Goal: Feedback & Contribution: Contribute content

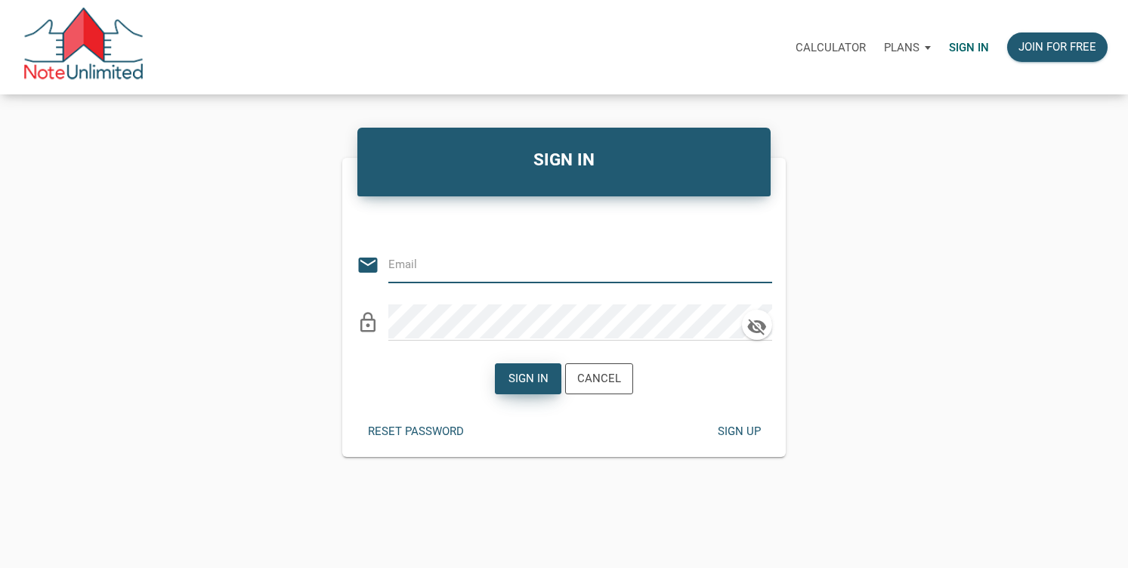
type input "mortonkw@gmail.com"
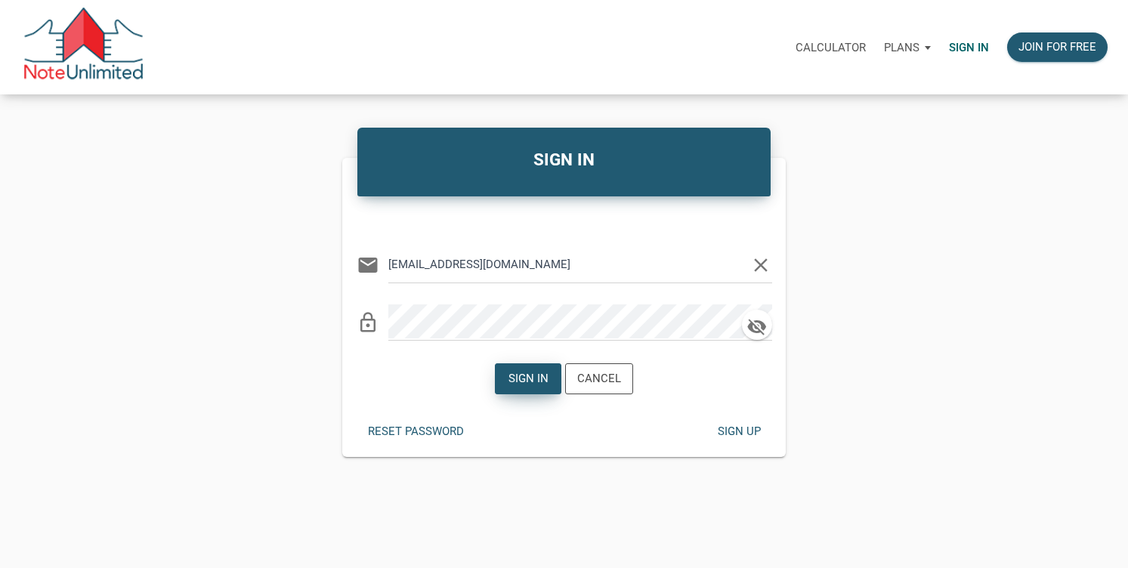
drag, startPoint x: 521, startPoint y: 379, endPoint x: 665, endPoint y: 342, distance: 148.5
click at [665, 342] on form "Or Be Classical email mortonkw@gmail.com clear lock_outline Sign in Cancel" at bounding box center [564, 300] width 444 height 209
click at [767, 326] on icon "button" at bounding box center [757, 326] width 23 height 21
click at [531, 389] on div "Sign in" at bounding box center [528, 378] width 65 height 29
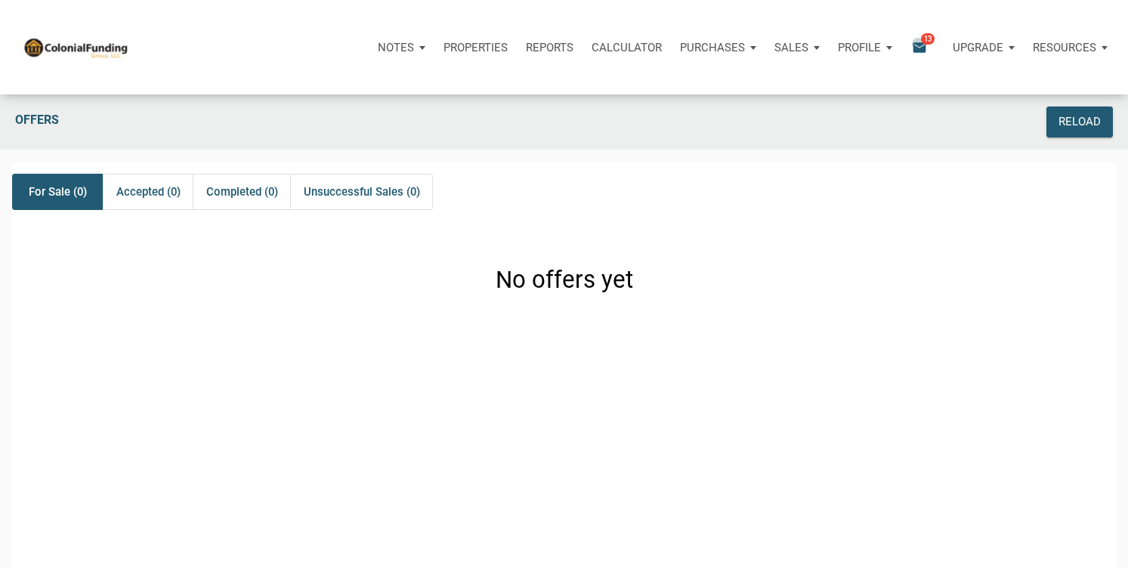
click at [917, 43] on icon "email" at bounding box center [920, 47] width 18 height 17
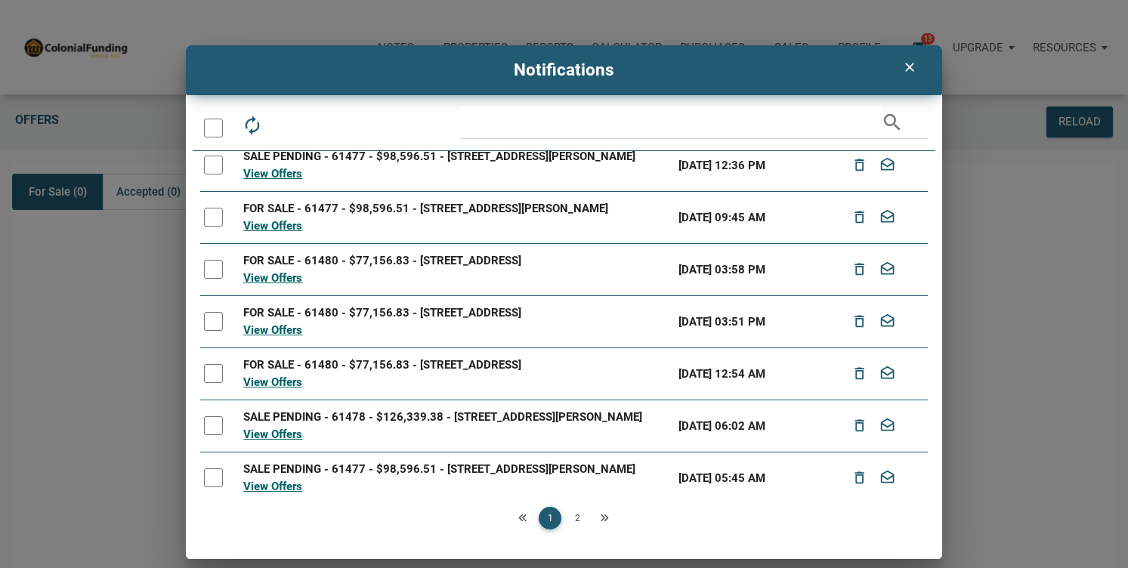
scroll to position [6, 0]
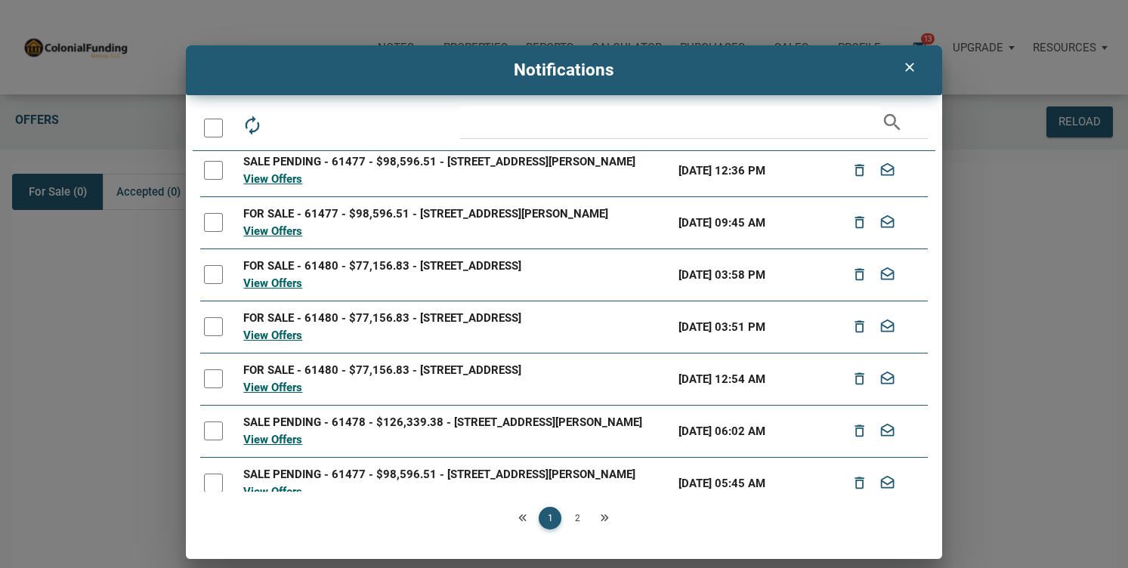
click at [434, 373] on div "FOR SALE - 61480 - $77,156.83 - 2541 N Arlington Avenue, Indianapolis, IN, 46218" at bounding box center [456, 370] width 426 height 17
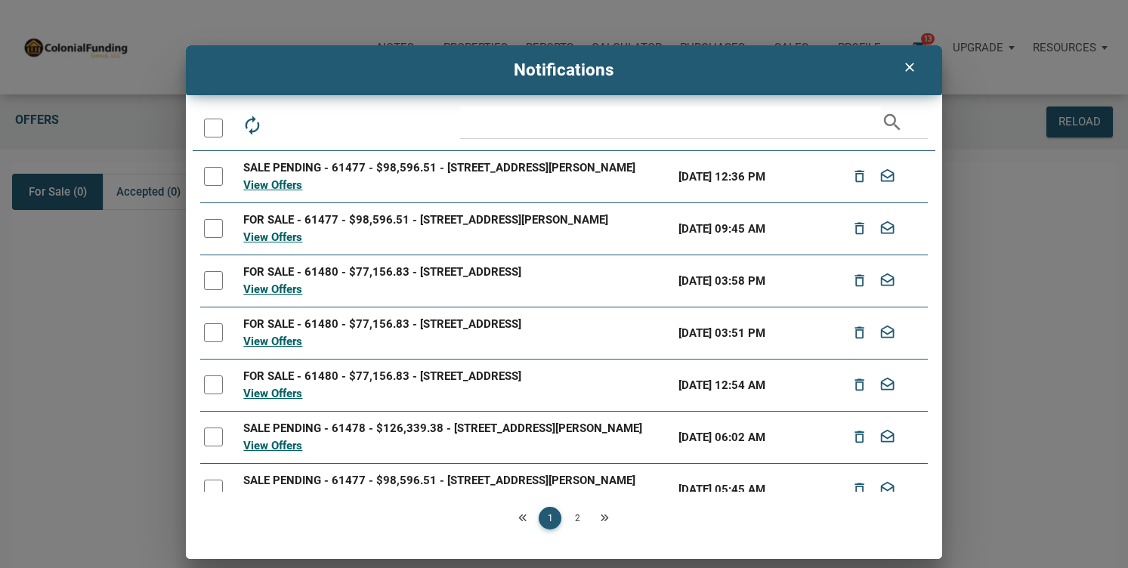
scroll to position [4, 0]
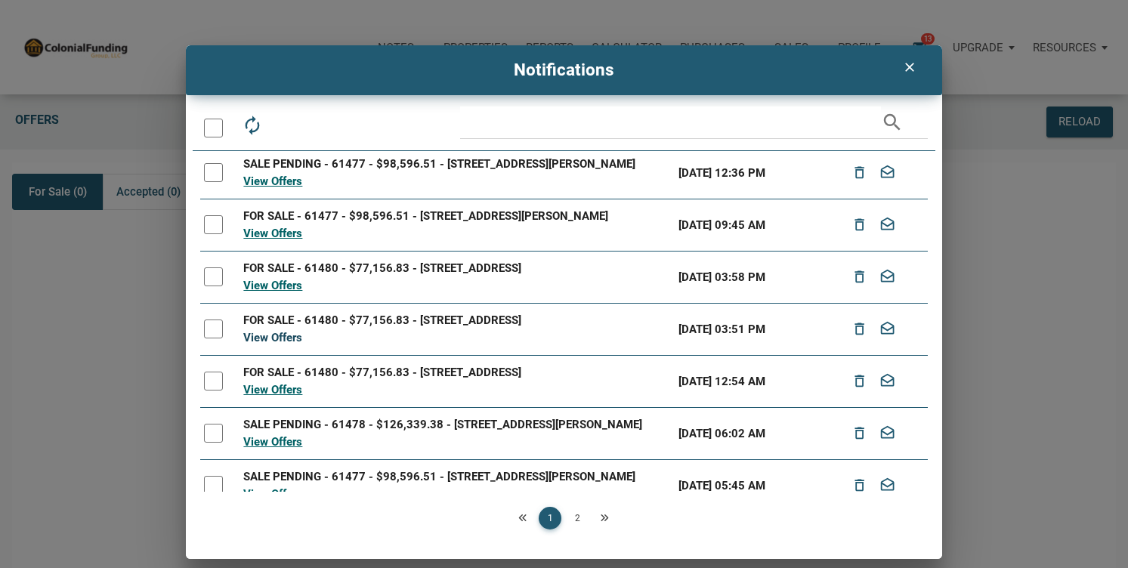
click at [264, 339] on link "View Offers" at bounding box center [272, 338] width 59 height 14
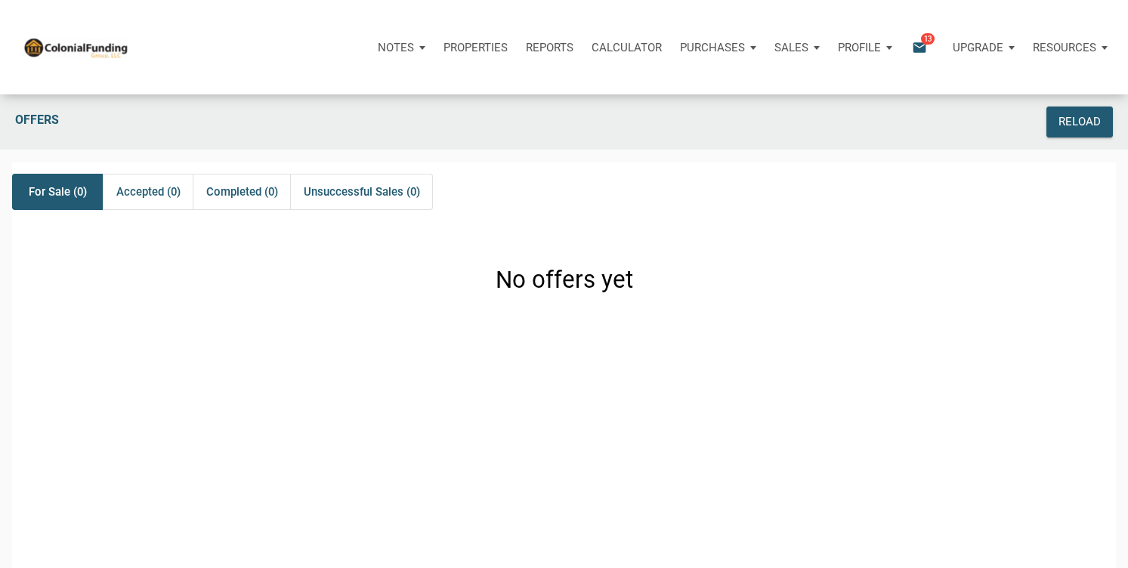
click at [992, 45] on p "Upgrade" at bounding box center [978, 48] width 51 height 14
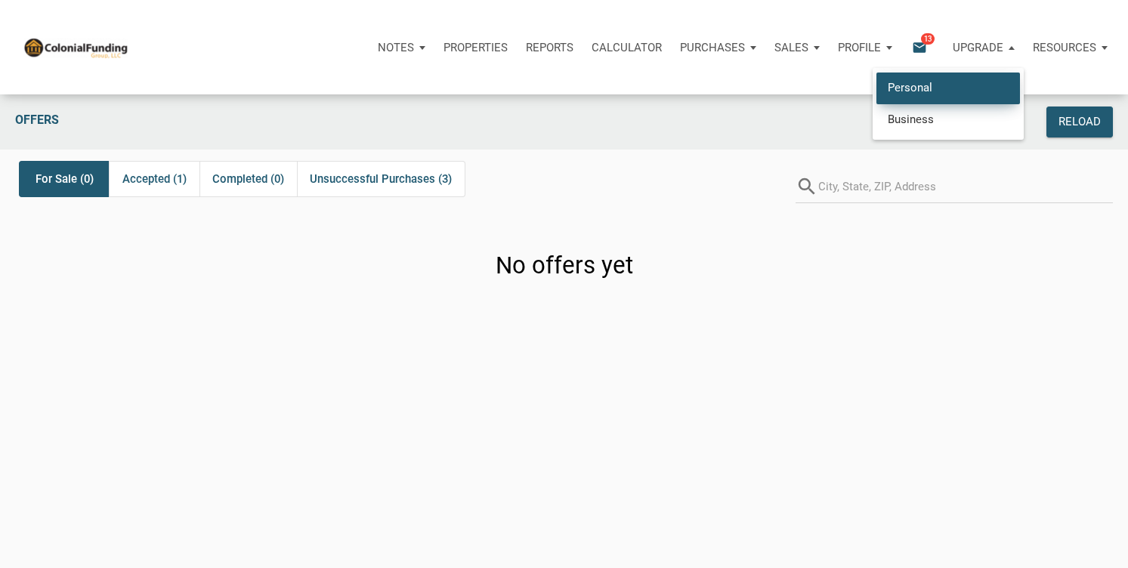
click at [926, 85] on link "Personal" at bounding box center [949, 88] width 144 height 31
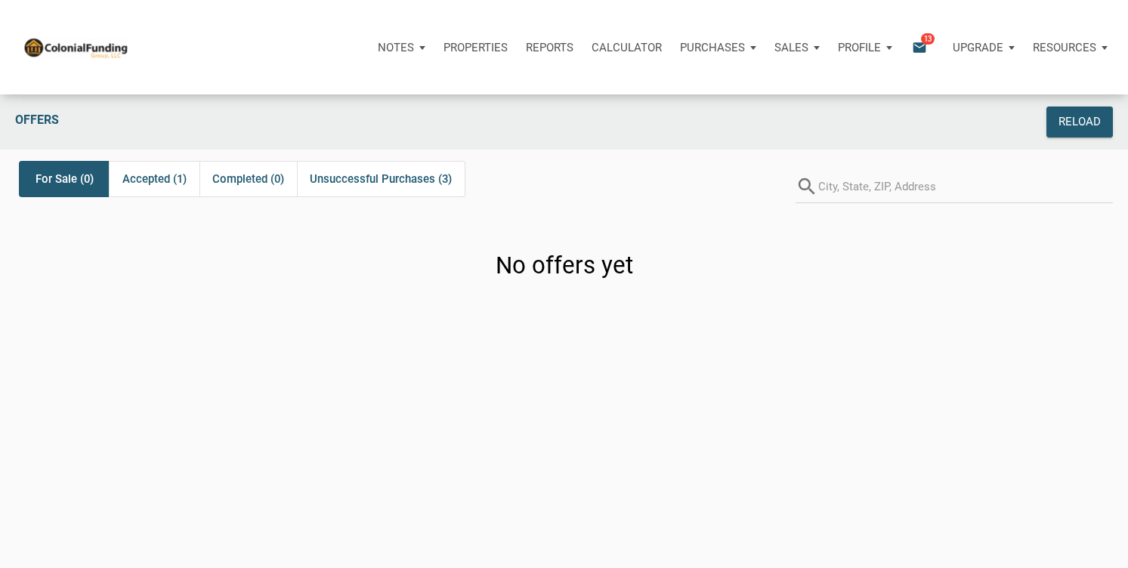
click at [990, 49] on p "Upgrade" at bounding box center [978, 48] width 51 height 14
click at [929, 122] on link "Business" at bounding box center [949, 119] width 144 height 31
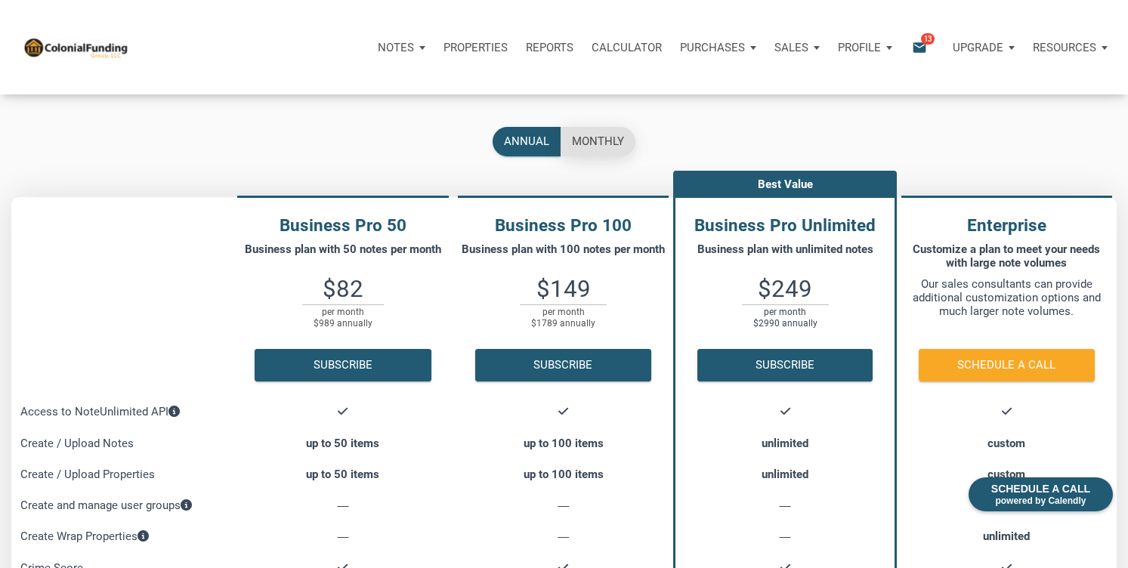
click at [598, 144] on div "monthly" at bounding box center [598, 141] width 52 height 17
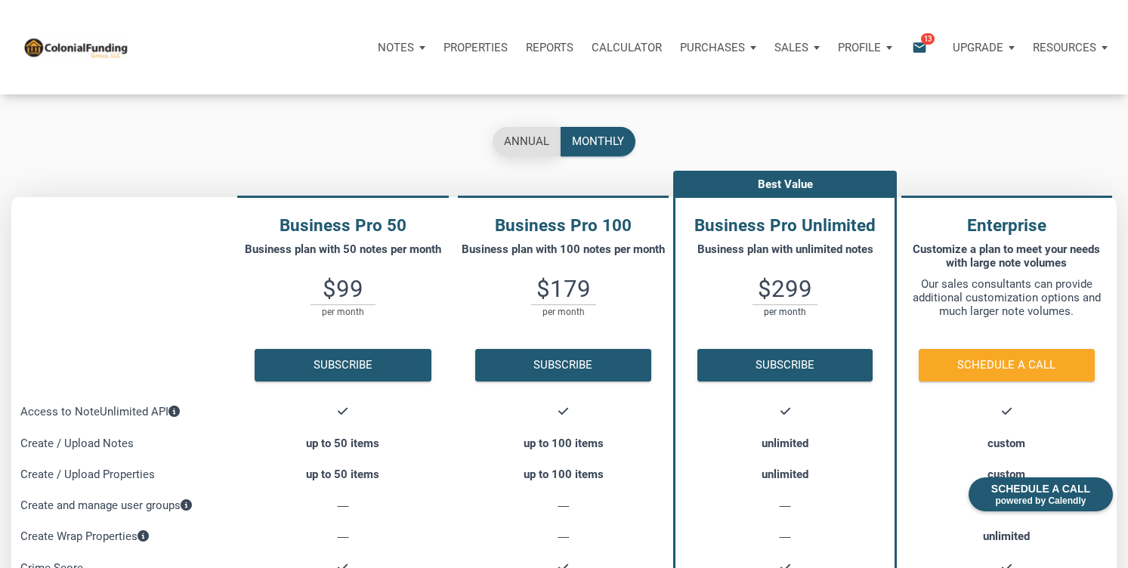
click at [527, 138] on div "annual" at bounding box center [526, 141] width 45 height 17
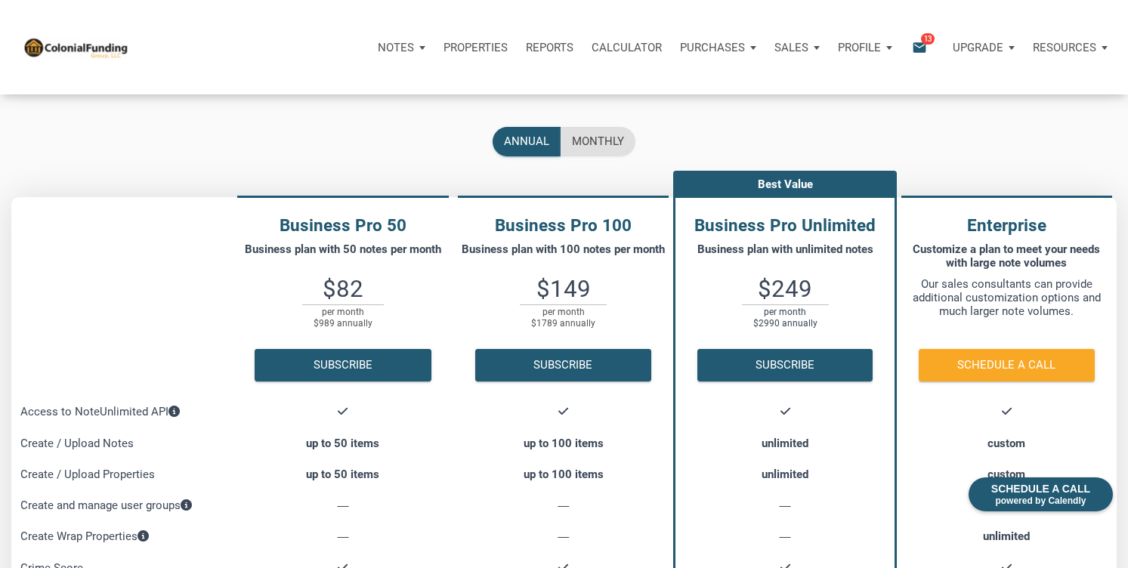
click at [1077, 47] on p "Resources" at bounding box center [1064, 48] width 63 height 14
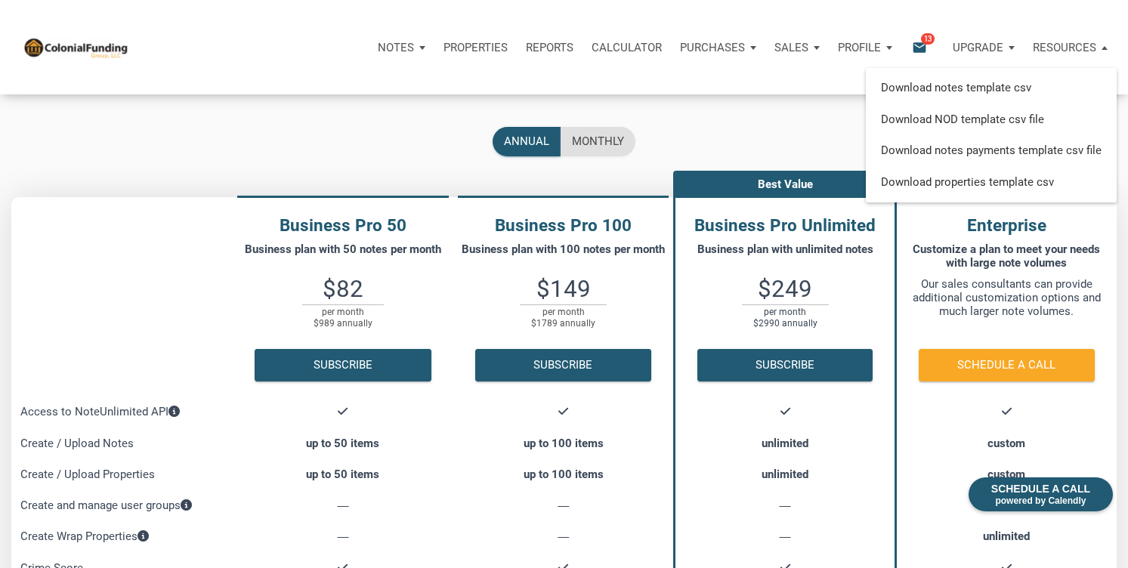
click at [803, 124] on div "annual monthly" at bounding box center [564, 141] width 1128 height 37
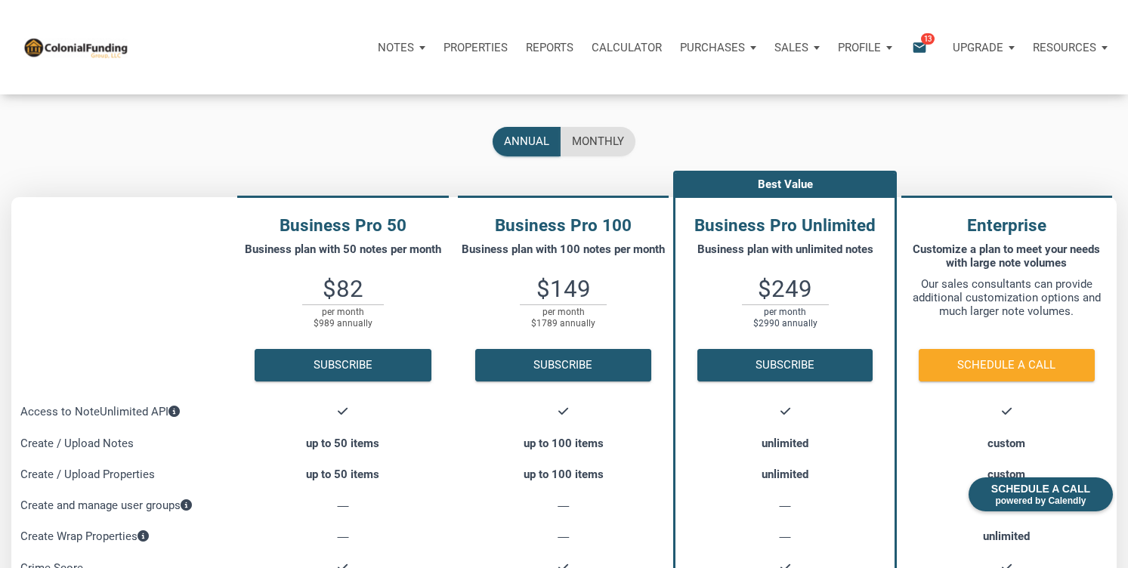
click at [412, 46] on div "Notes" at bounding box center [402, 47] width 66 height 45
click at [98, 202] on th at bounding box center [121, 296] width 221 height 199
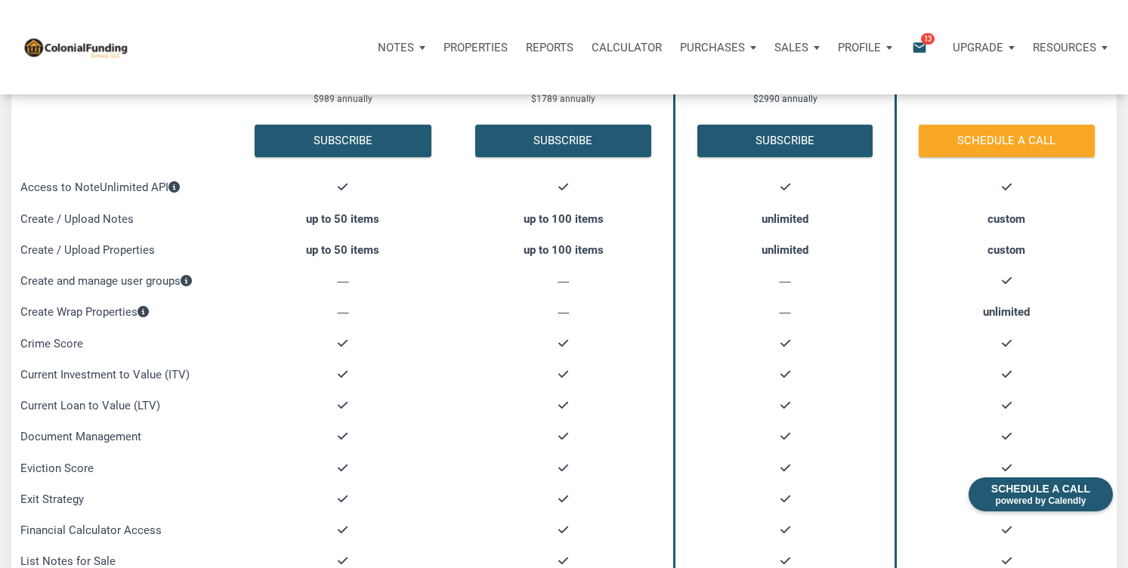
scroll to position [230, 0]
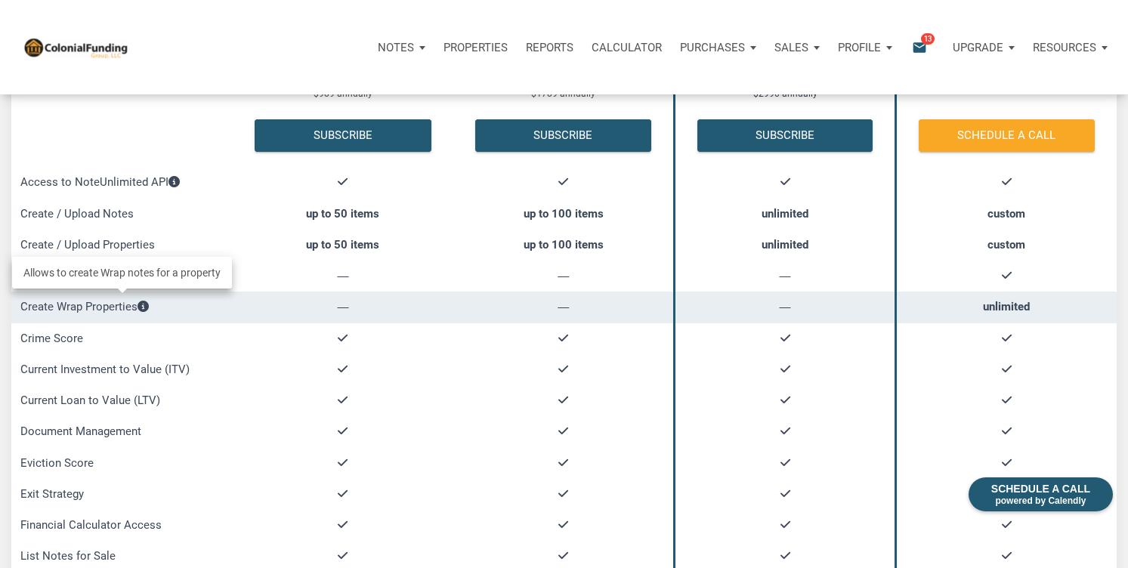
click at [73, 312] on span "Create Wrap Properties" at bounding box center [84, 307] width 128 height 14
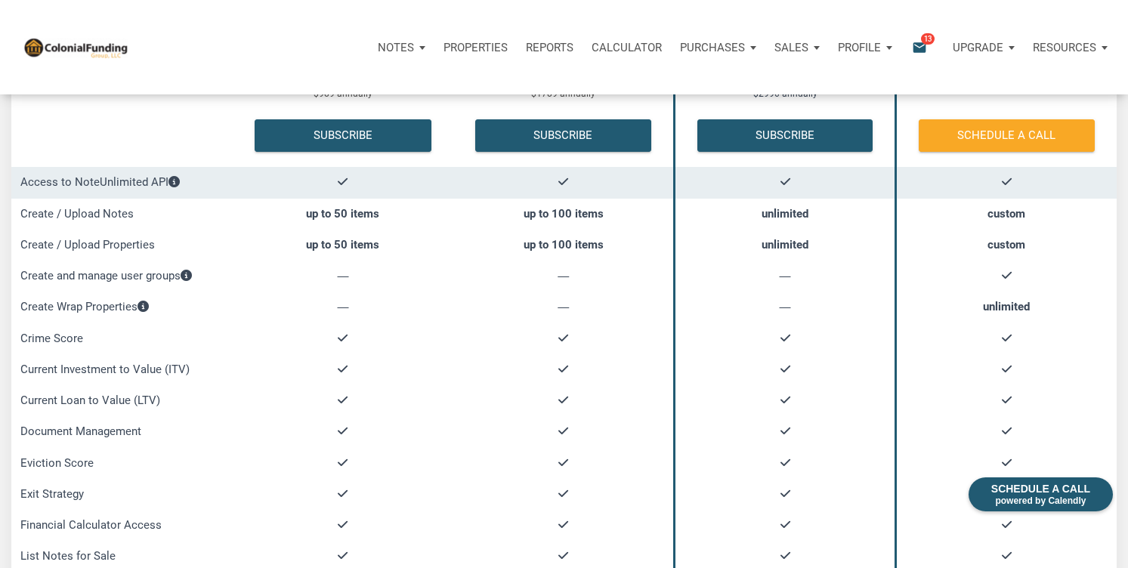
click at [88, 190] on td "Access to NoteUnlimited API" at bounding box center [121, 182] width 221 height 31
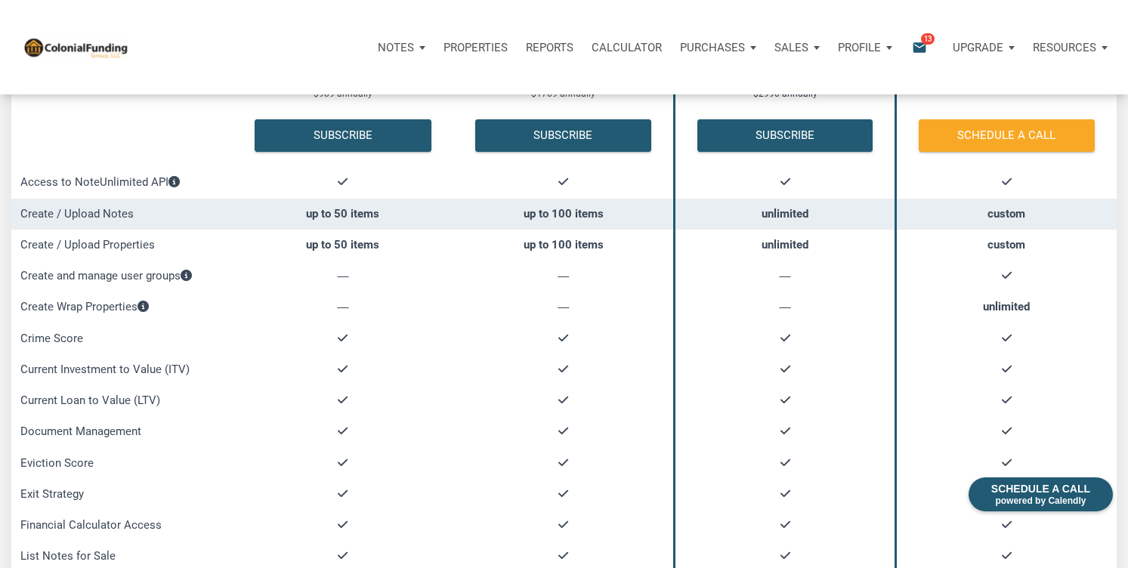
click at [85, 211] on span "Create / Upload Notes" at bounding box center [76, 214] width 113 height 14
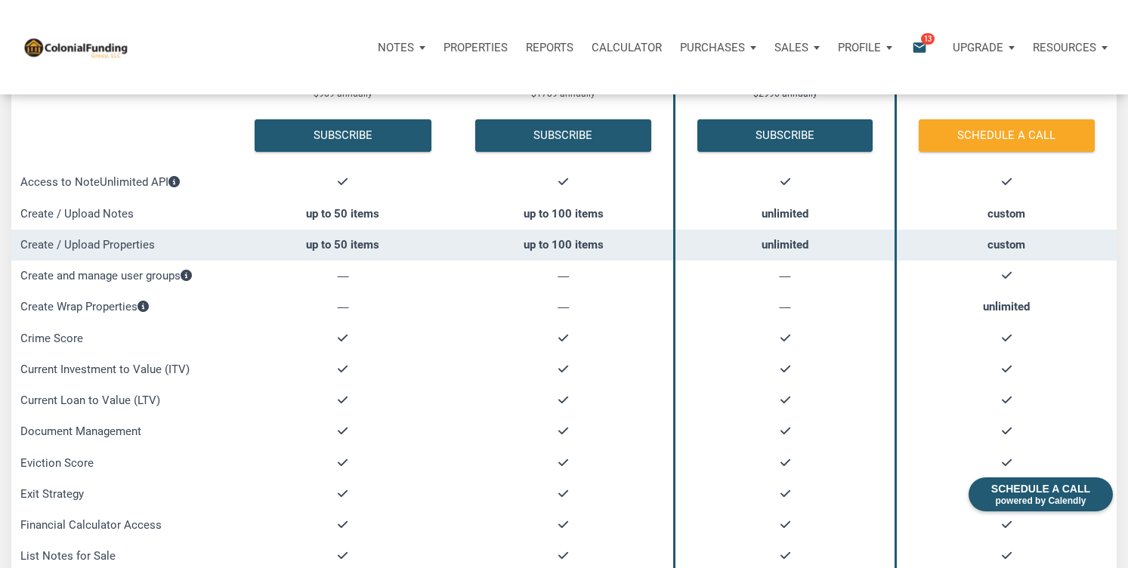
click at [72, 252] on td "Create / Upload Properties" at bounding box center [121, 245] width 221 height 31
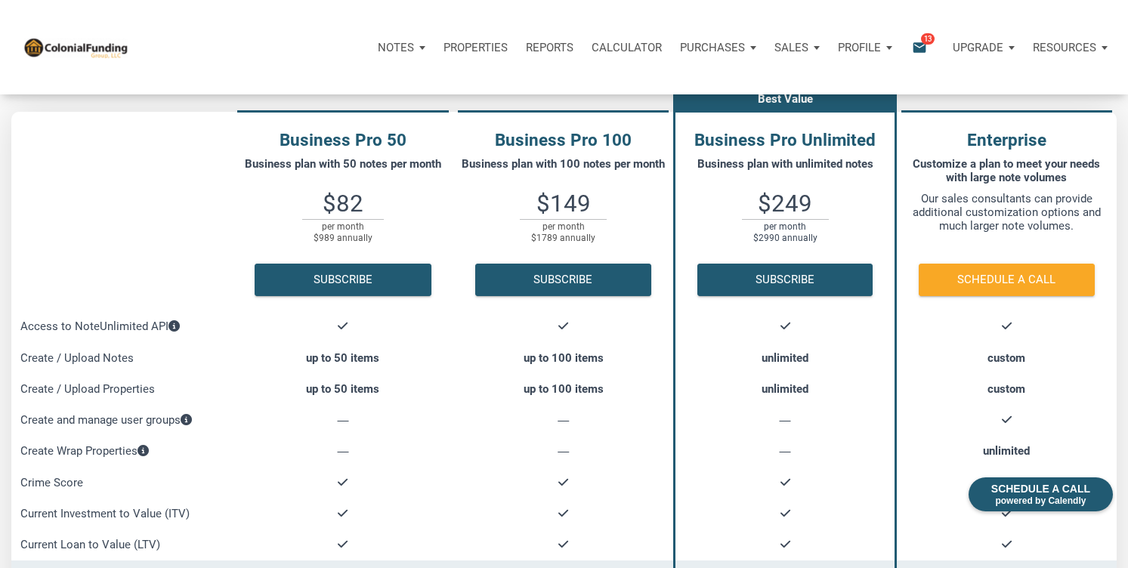
scroll to position [0, 0]
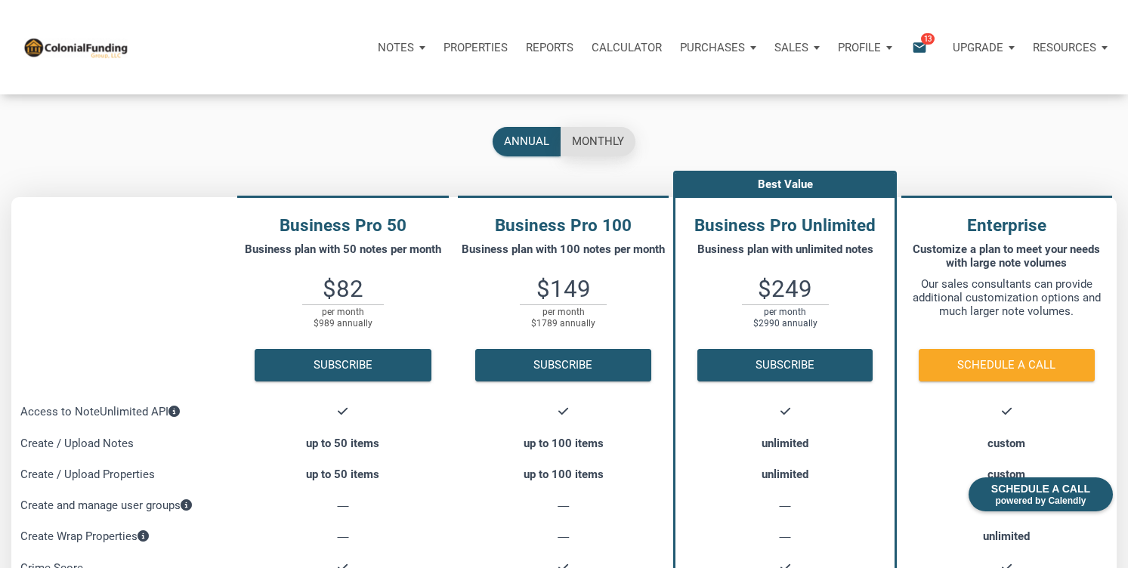
click at [594, 144] on div "monthly" at bounding box center [598, 141] width 52 height 17
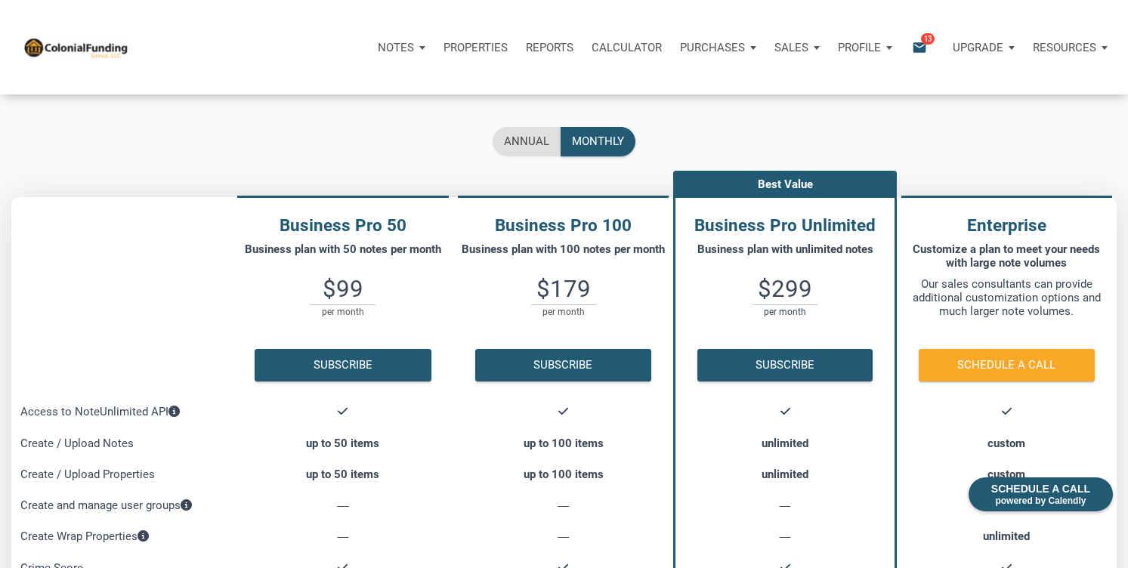
click at [1084, 45] on p "Resources" at bounding box center [1064, 48] width 63 height 14
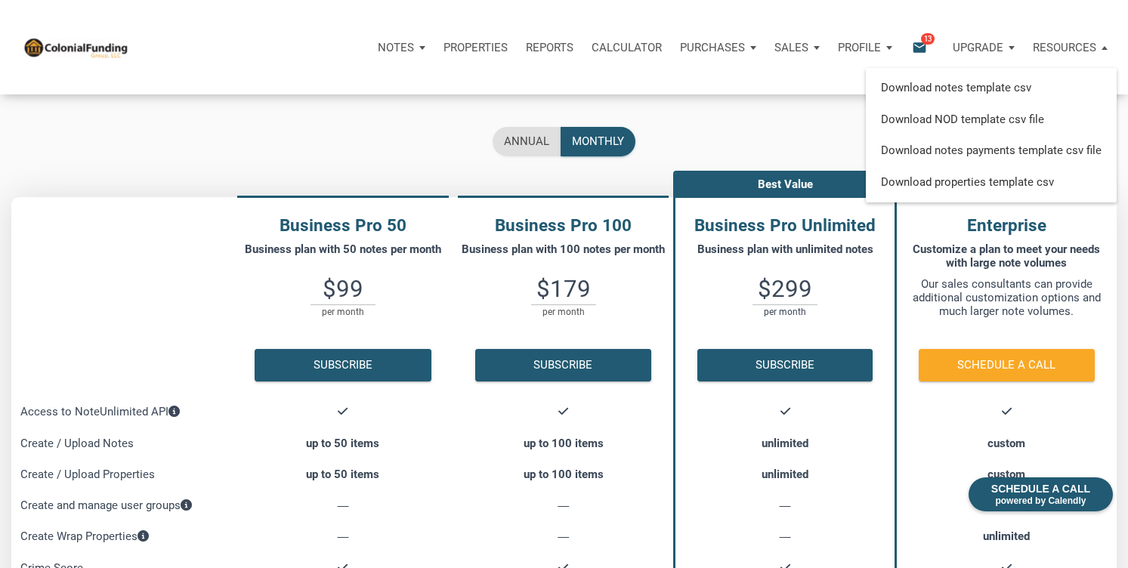
click at [988, 42] on p "Upgrade" at bounding box center [978, 48] width 51 height 14
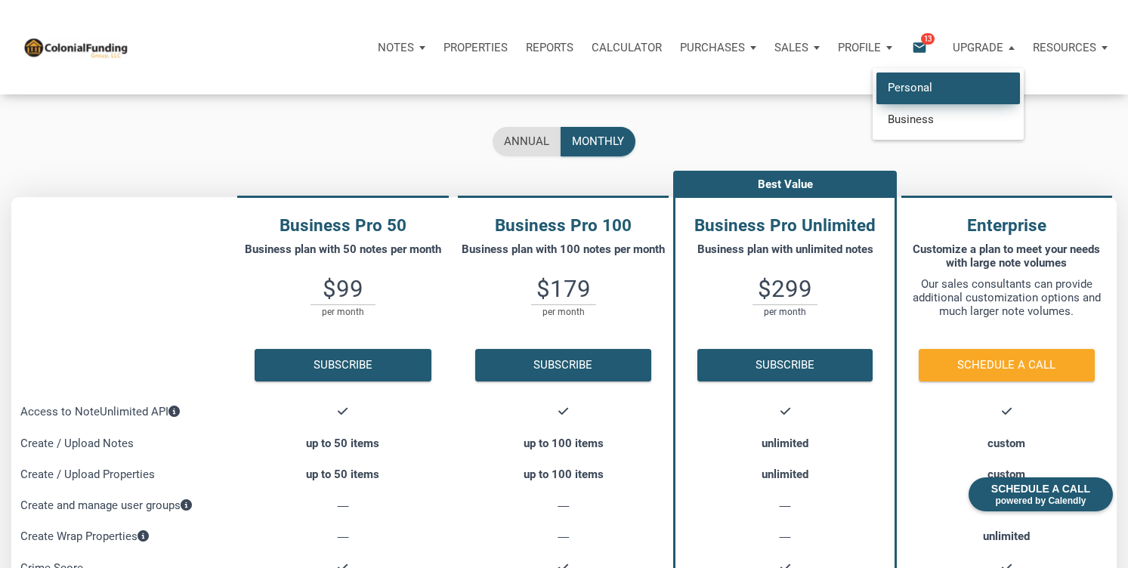
click at [915, 92] on link "Personal" at bounding box center [949, 88] width 144 height 31
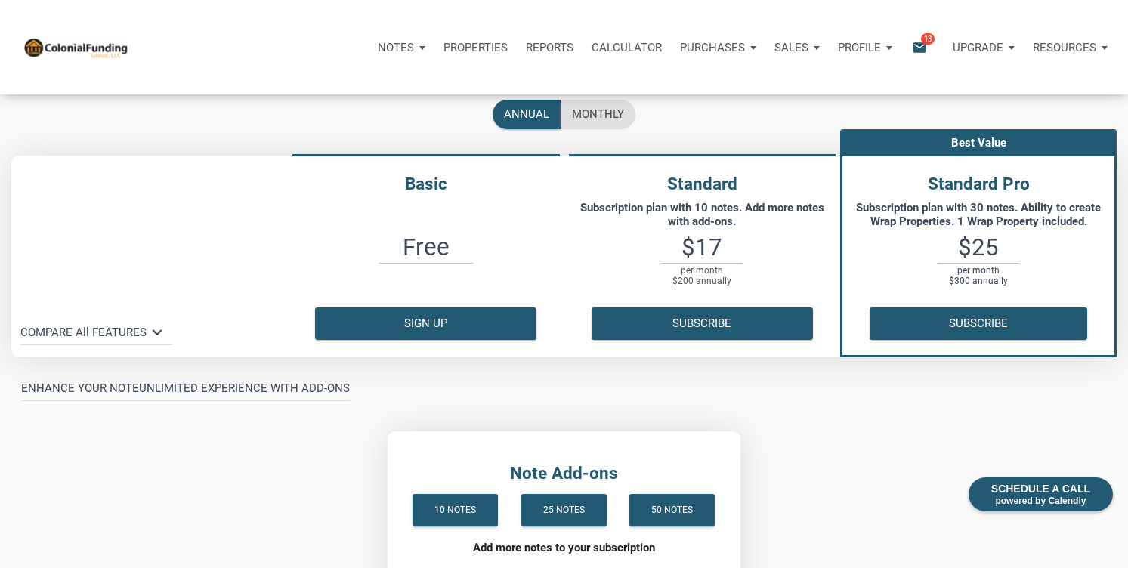
scroll to position [95, 0]
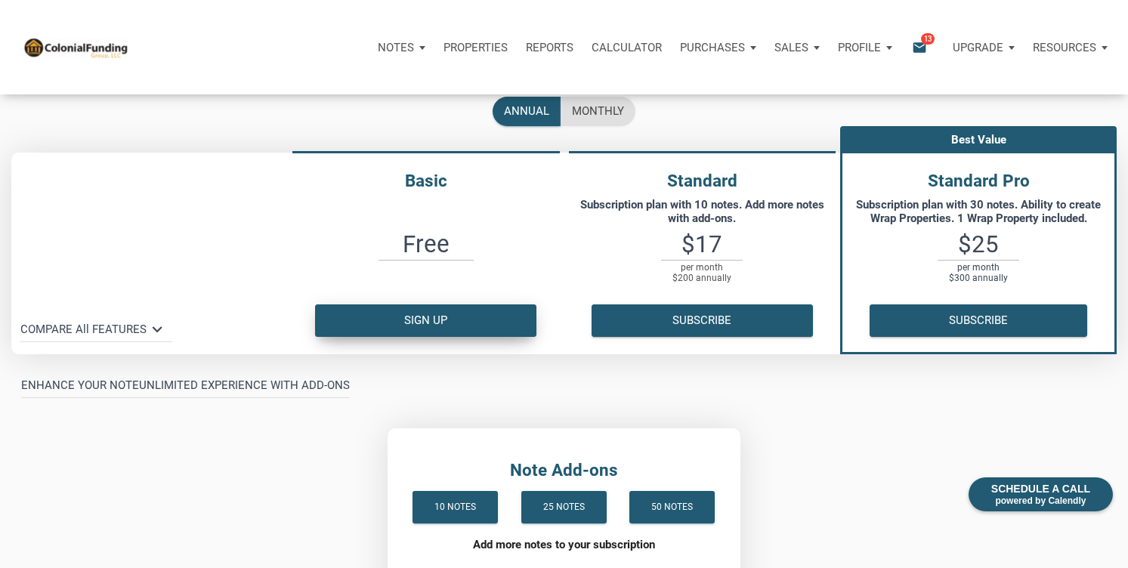
click at [445, 320] on button "Sign up" at bounding box center [425, 321] width 221 height 32
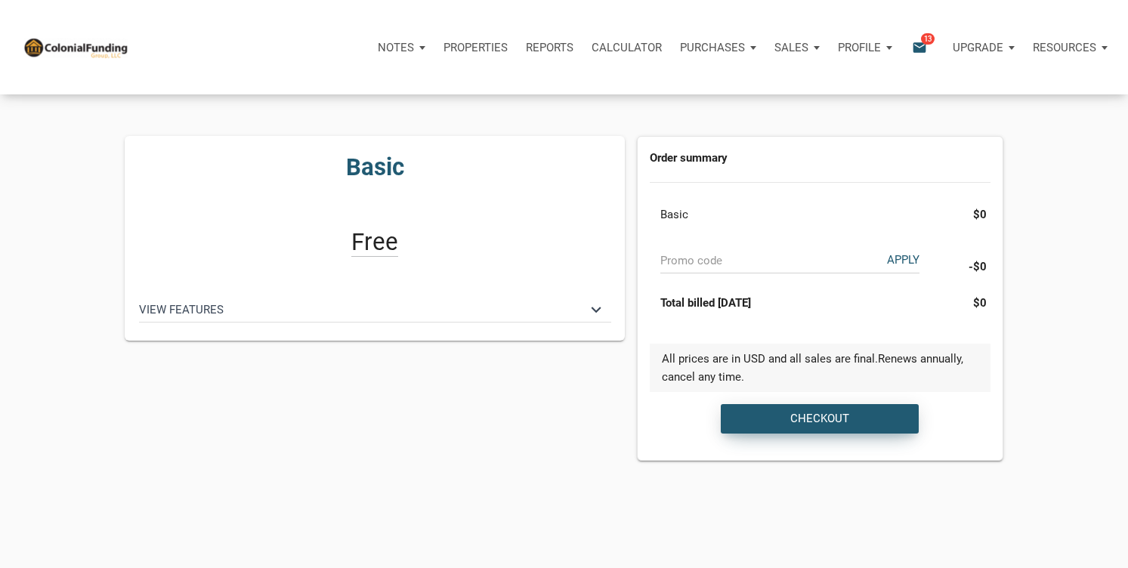
click at [812, 413] on div "Checkout" at bounding box center [820, 418] width 59 height 17
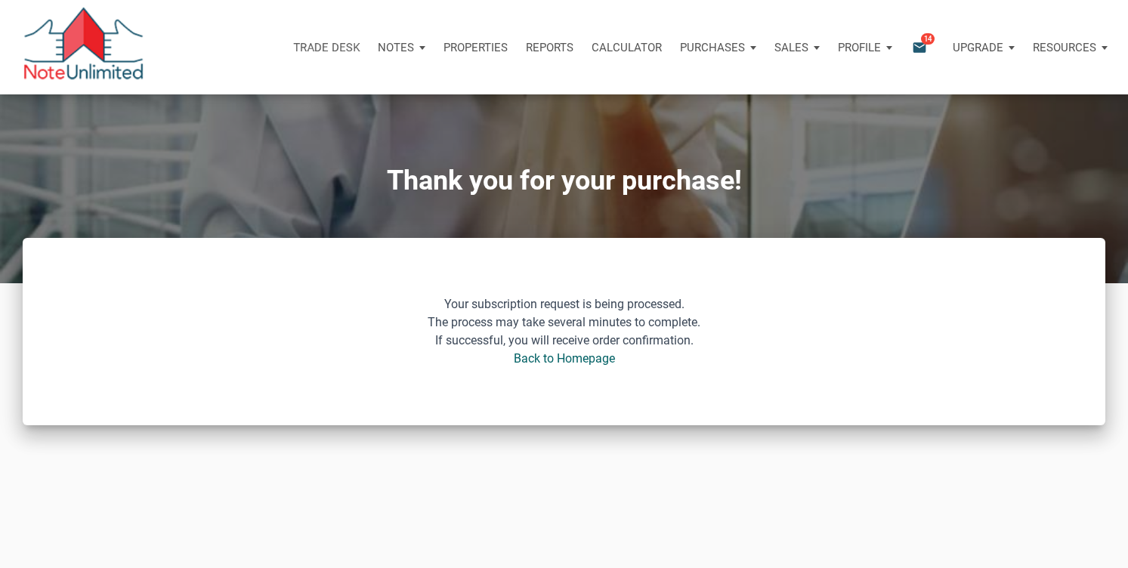
click at [992, 47] on p "Upgrade" at bounding box center [978, 48] width 51 height 14
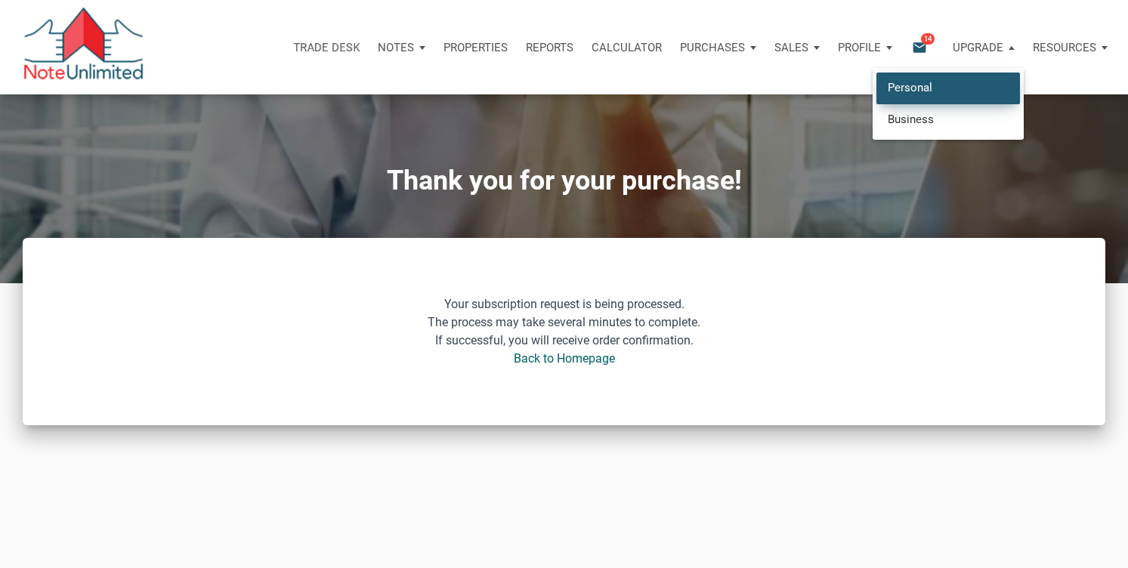
click at [932, 85] on link "Personal" at bounding box center [949, 88] width 144 height 31
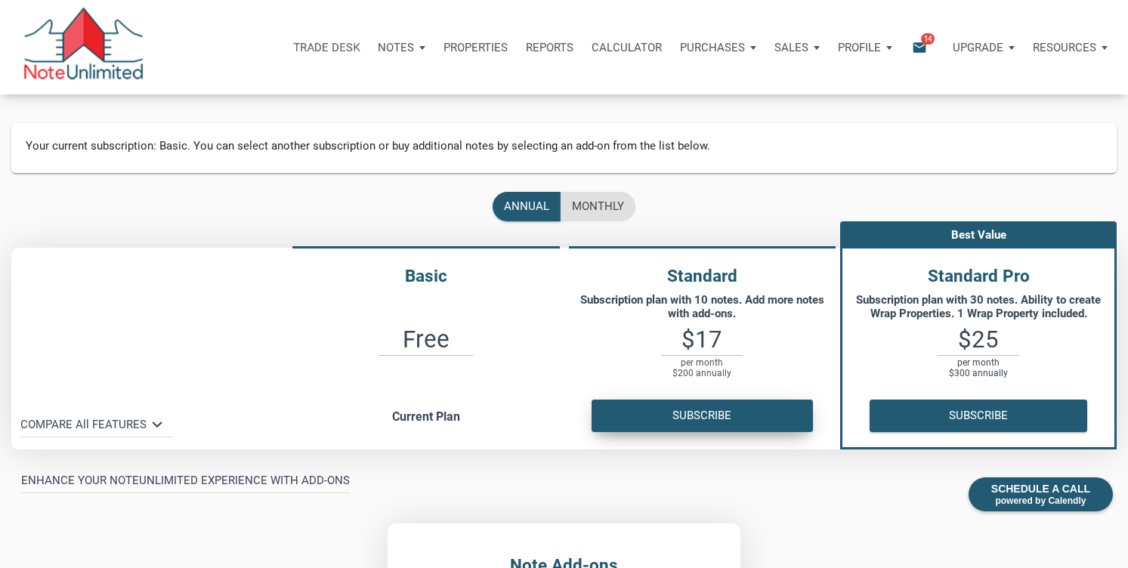
click at [691, 419] on div "Trade Desk Notes Dashboard Transactions Properties Reports Calculator Purchases…" at bounding box center [564, 432] width 1128 height 864
click at [691, 416] on button "Subscribe" at bounding box center [702, 416] width 221 height 32
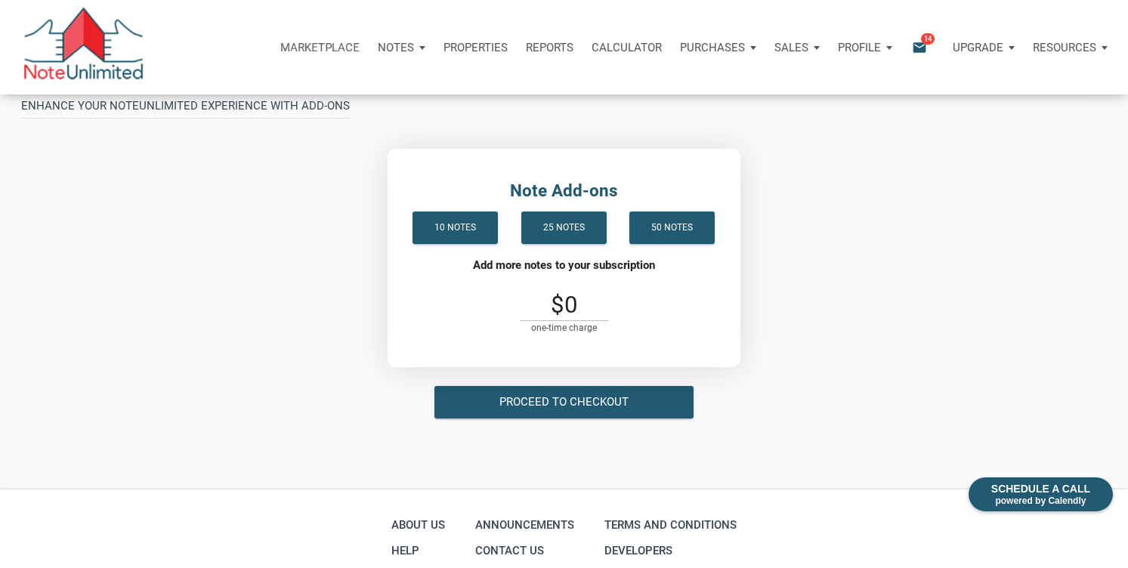
scroll to position [358, 0]
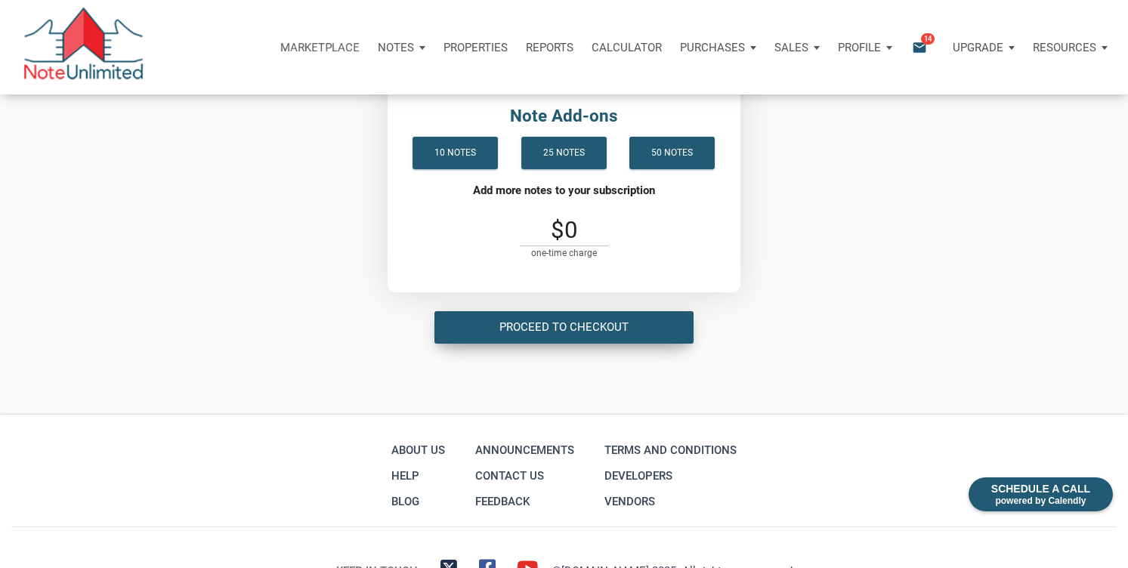
click at [515, 338] on button "Proceed to checkout" at bounding box center [563, 327] width 259 height 32
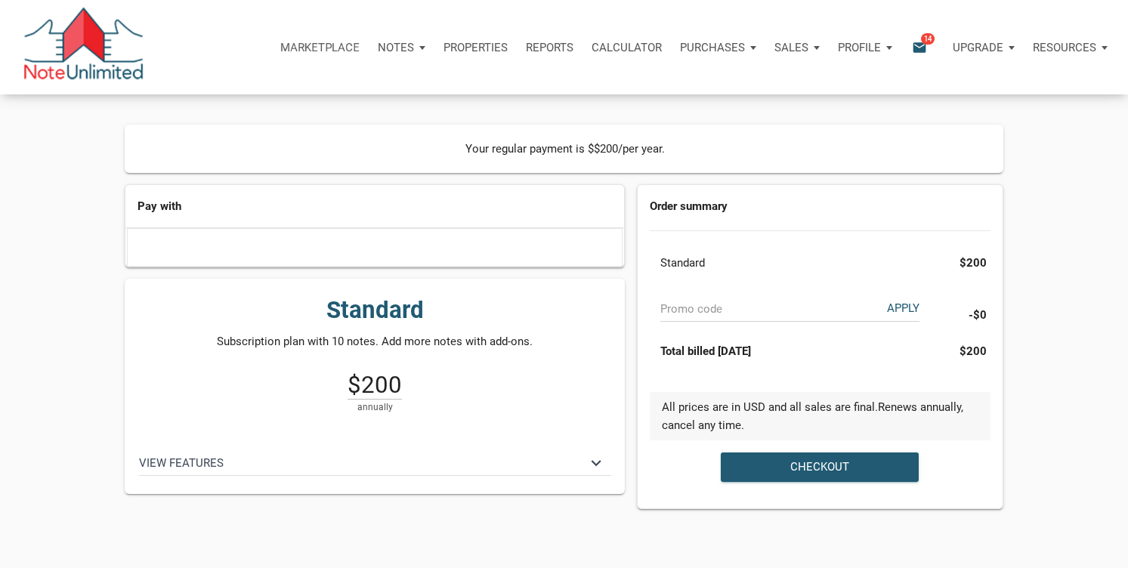
click at [980, 42] on p "Upgrade" at bounding box center [978, 48] width 51 height 14
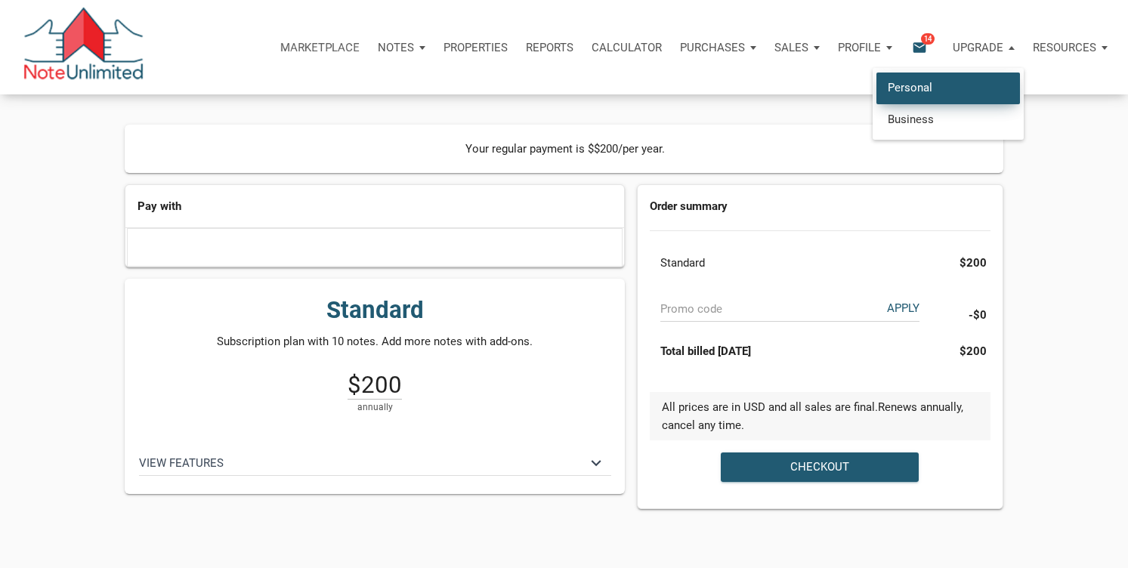
click at [943, 89] on link "Personal" at bounding box center [949, 88] width 144 height 31
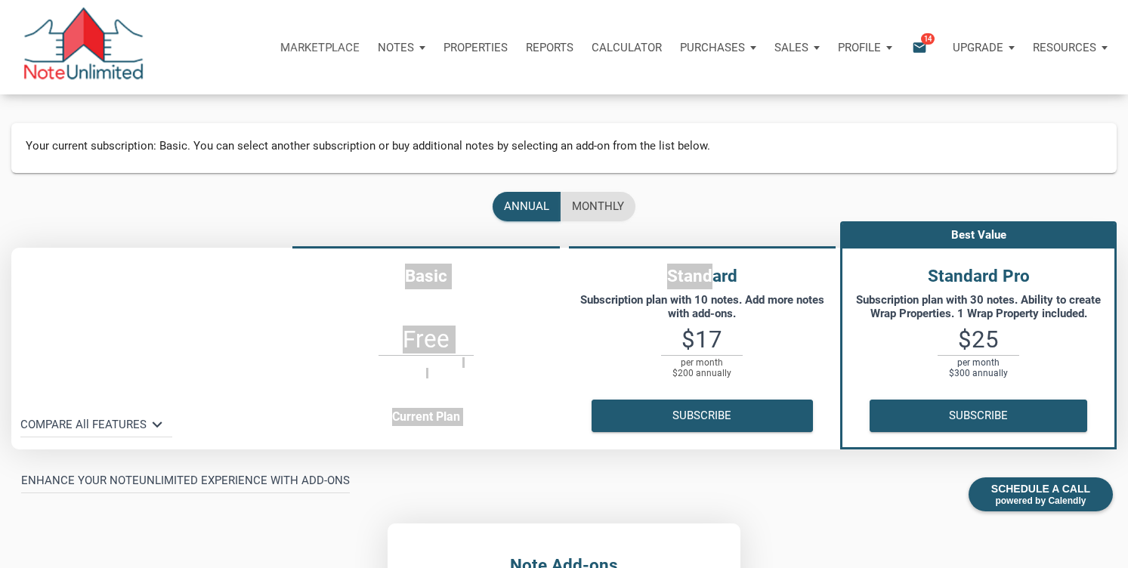
drag, startPoint x: 703, startPoint y: 277, endPoint x: 642, endPoint y: 209, distance: 92.6
click at [642, 209] on div "annual monthly Basic Free Current Plan Standard Subscription plan with 10 notes…" at bounding box center [563, 496] width 1105 height 616
click at [603, 214] on div "monthly" at bounding box center [598, 206] width 52 height 17
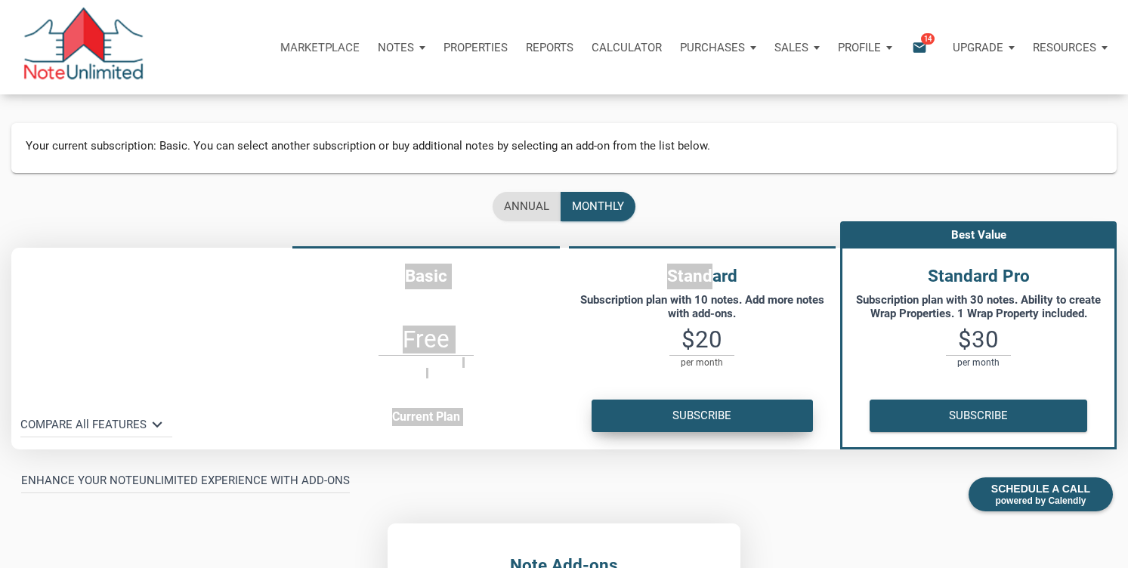
click at [709, 415] on button "Subscribe" at bounding box center [702, 416] width 221 height 32
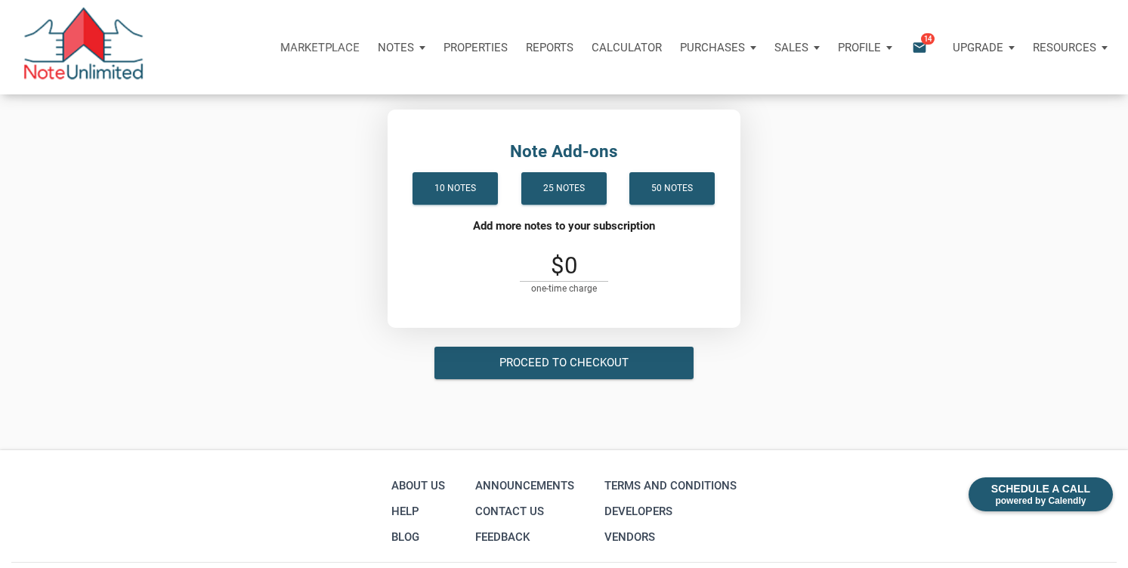
scroll to position [507, 0]
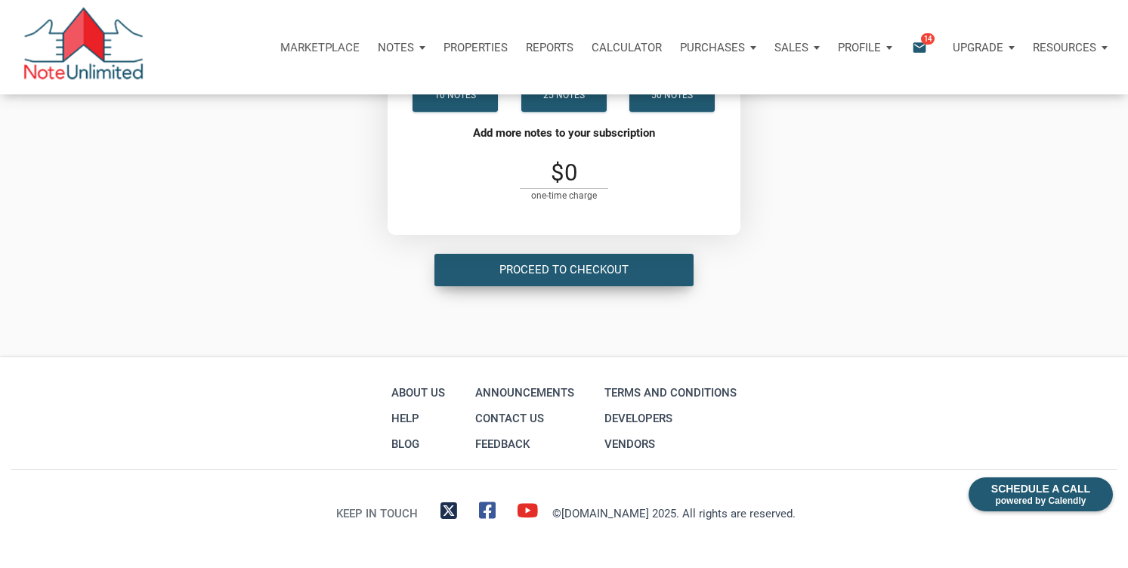
click at [576, 263] on div "Proceed to checkout" at bounding box center [563, 269] width 129 height 17
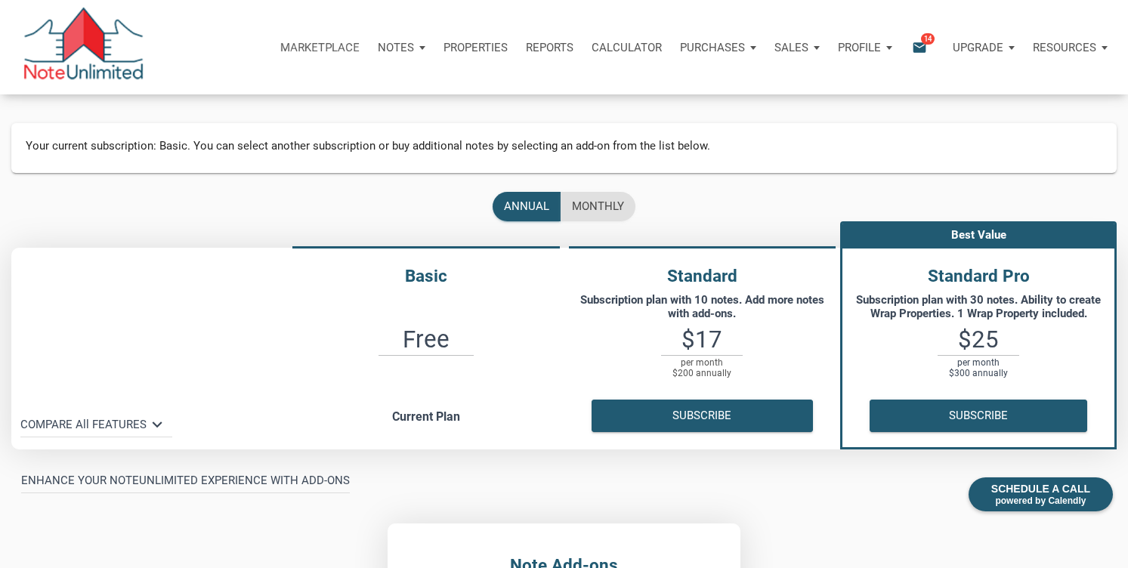
click at [512, 203] on div "Loading" at bounding box center [564, 284] width 1128 height 568
click at [651, 414] on button "Subscribe" at bounding box center [702, 416] width 221 height 32
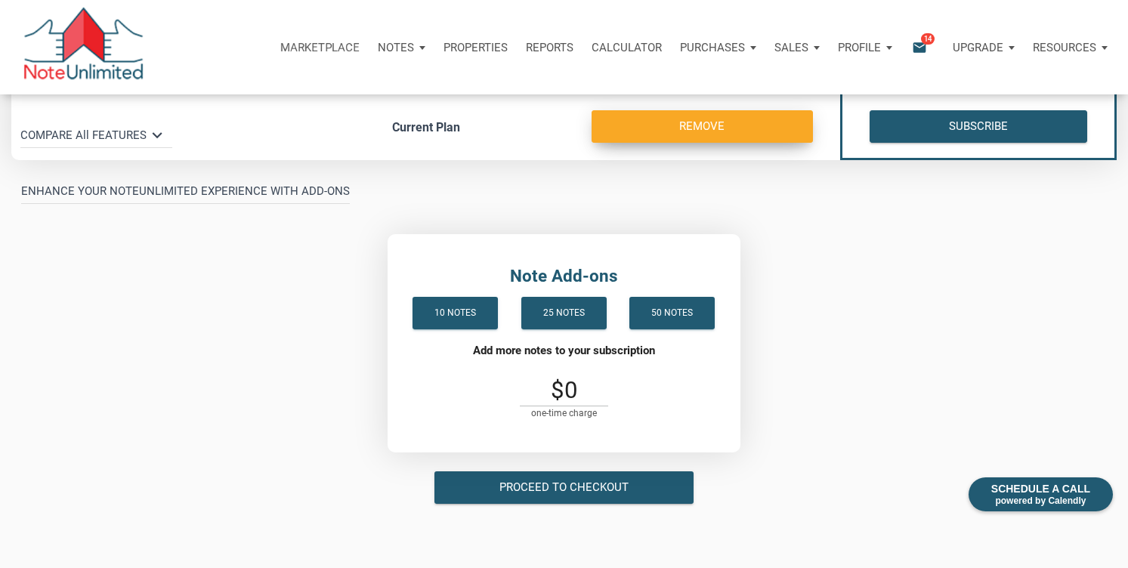
scroll to position [290, 0]
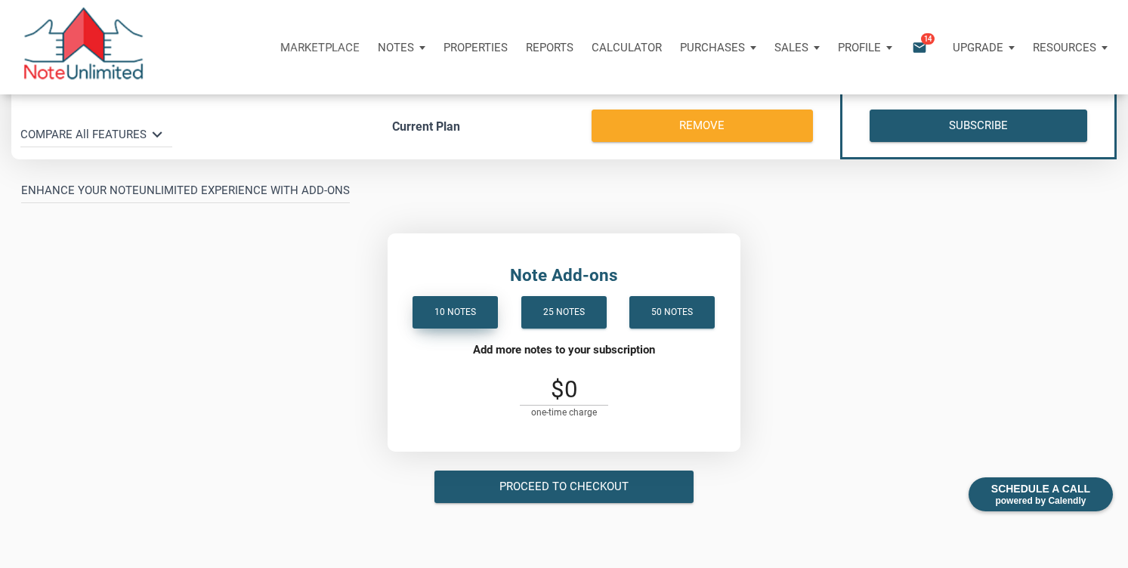
click at [451, 314] on div "10 notes" at bounding box center [456, 312] width 42 height 17
click at [556, 314] on div "25 notes" at bounding box center [564, 312] width 42 height 17
click at [442, 309] on div "10 notes" at bounding box center [456, 312] width 42 height 17
click at [454, 317] on div "10 notes" at bounding box center [456, 312] width 42 height 17
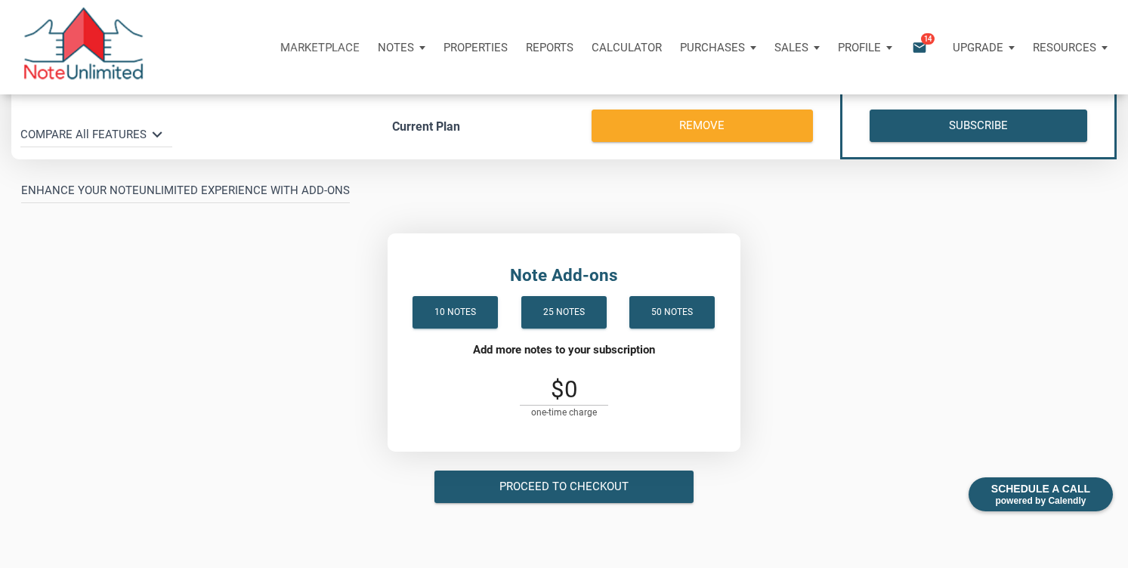
click at [533, 469] on div "Proceed to checkout" at bounding box center [564, 486] width 282 height 55
click at [536, 492] on div "Proceed to checkout" at bounding box center [563, 486] width 129 height 17
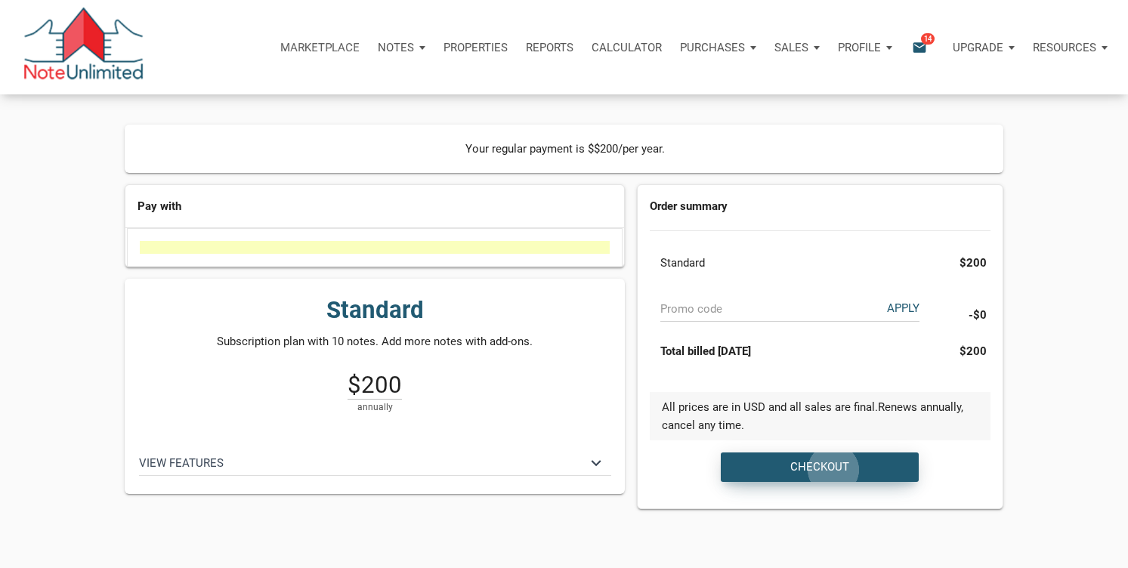
click at [833, 469] on div "Checkout" at bounding box center [820, 467] width 59 height 17
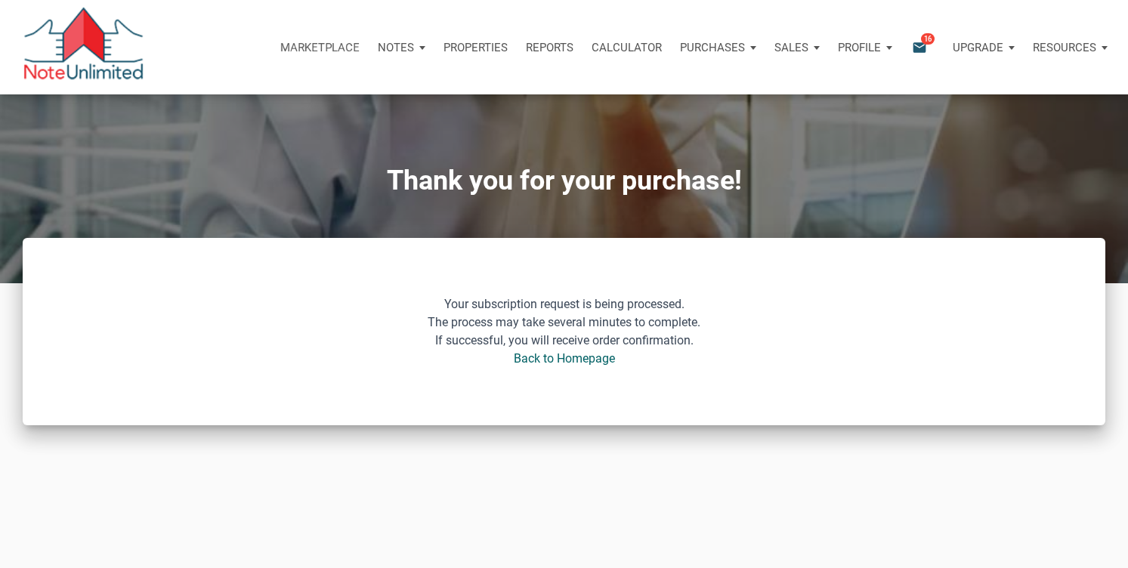
click at [1061, 48] on p "Resources" at bounding box center [1064, 48] width 63 height 14
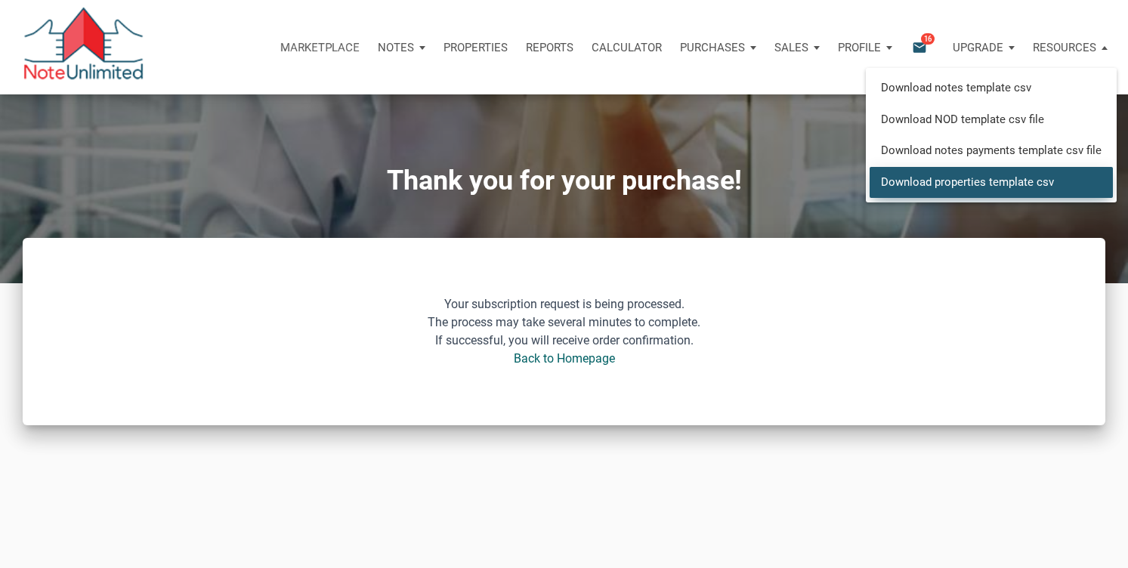
click at [1010, 181] on link "Download properties template csv" at bounding box center [991, 181] width 243 height 31
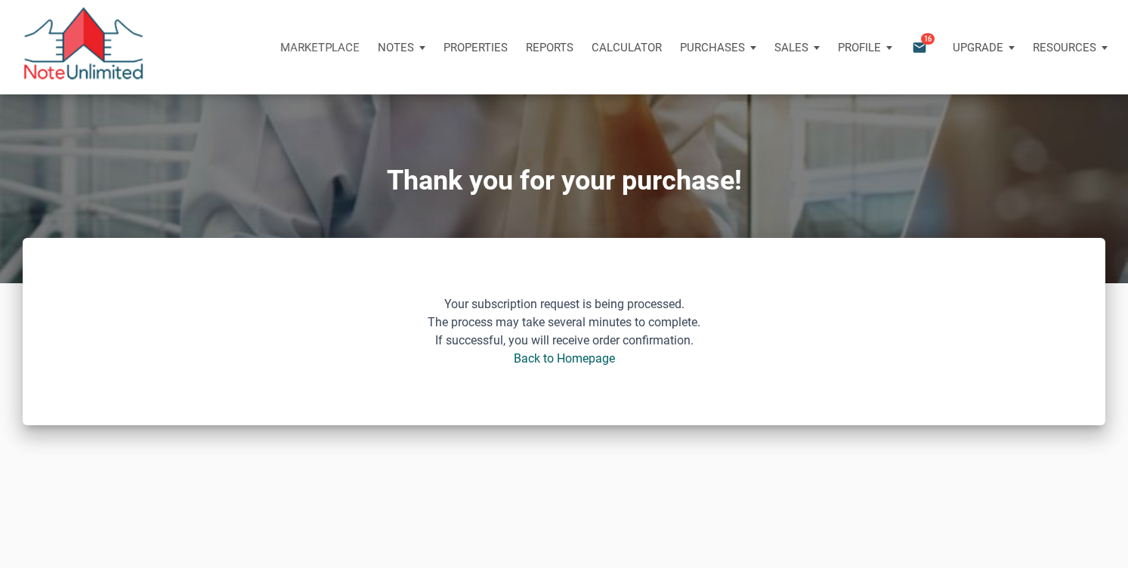
click at [414, 48] on p "Purchases" at bounding box center [396, 48] width 36 height 14
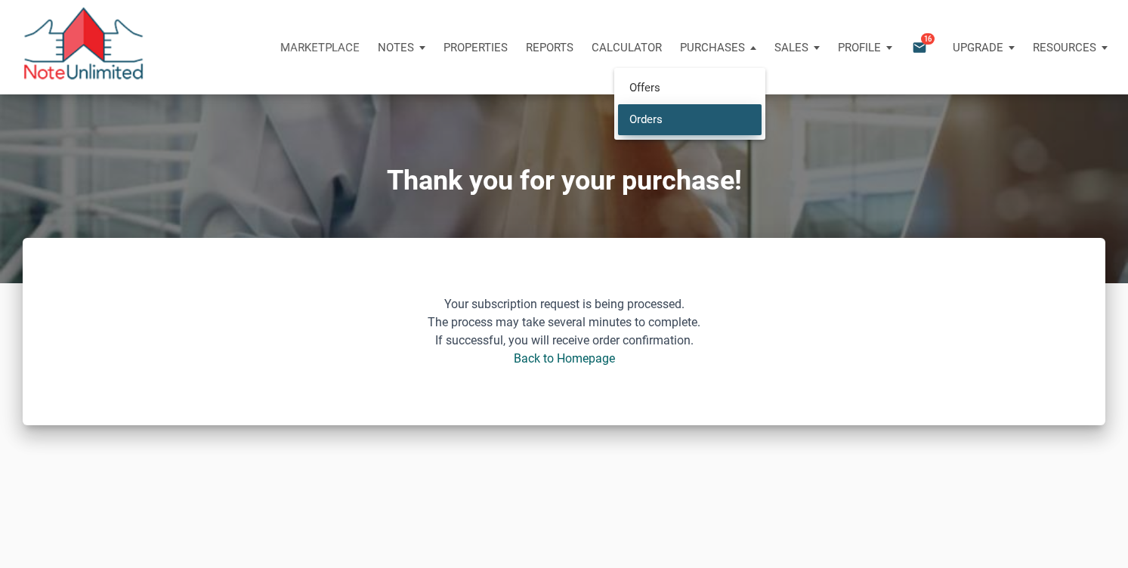
click at [673, 118] on link "Orders" at bounding box center [690, 119] width 144 height 31
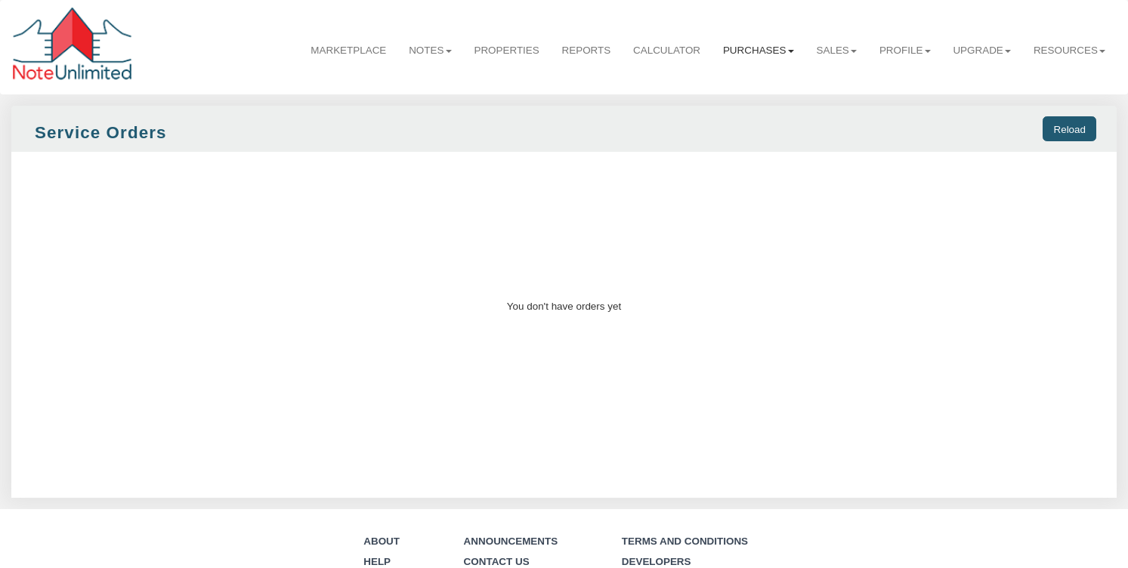
click at [762, 50] on link "Purchases" at bounding box center [759, 51] width 94 height 38
click at [728, 81] on link "Offers" at bounding box center [739, 85] width 131 height 20
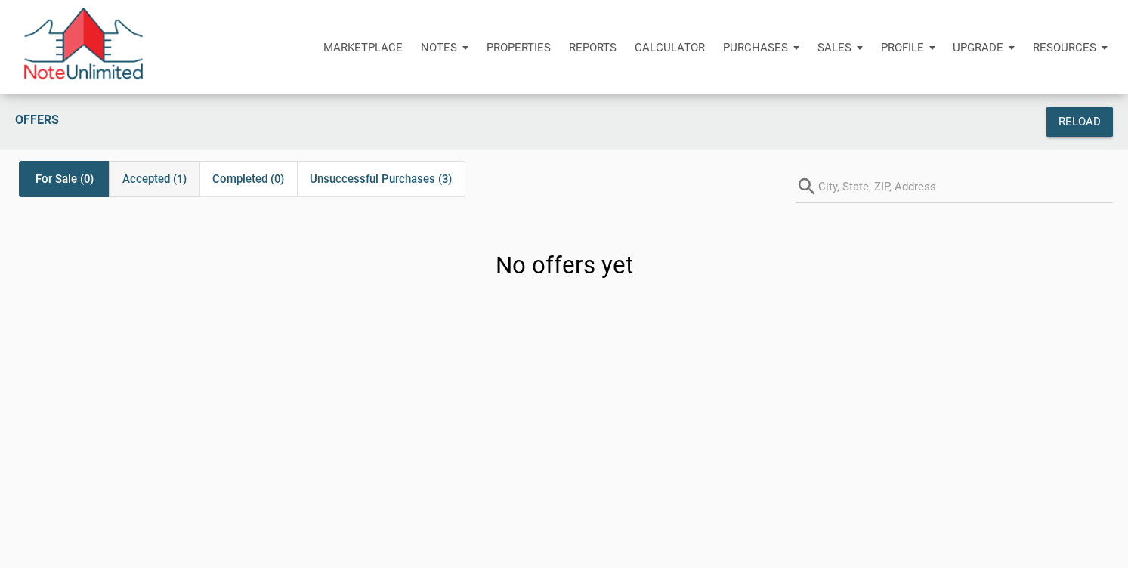
click at [144, 178] on span "Accepted (1)" at bounding box center [154, 179] width 64 height 18
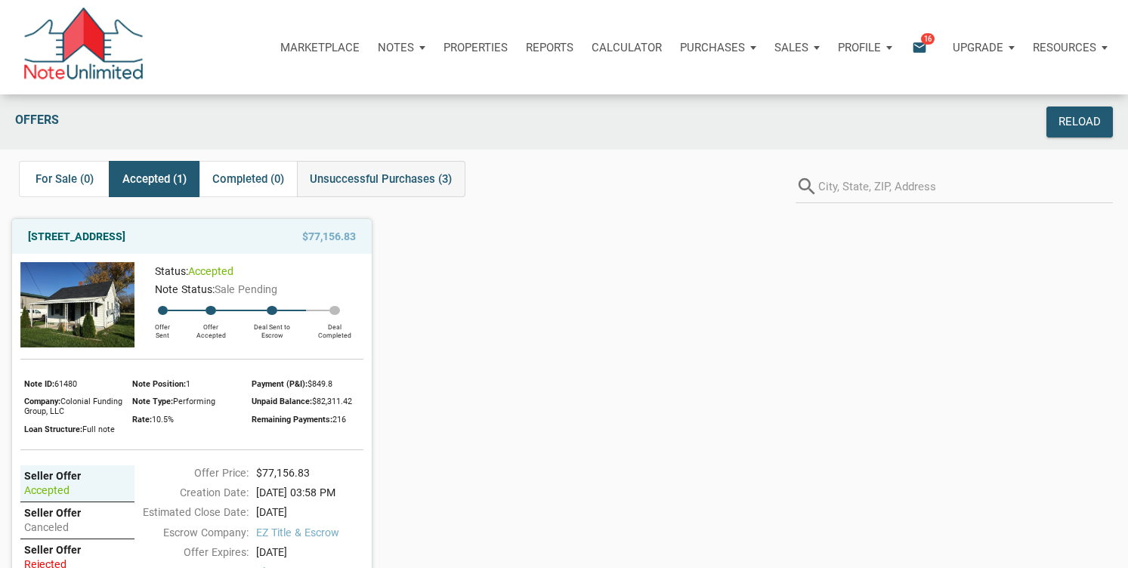
click at [366, 182] on span "Unsuccessful Purchases (3)" at bounding box center [381, 179] width 142 height 18
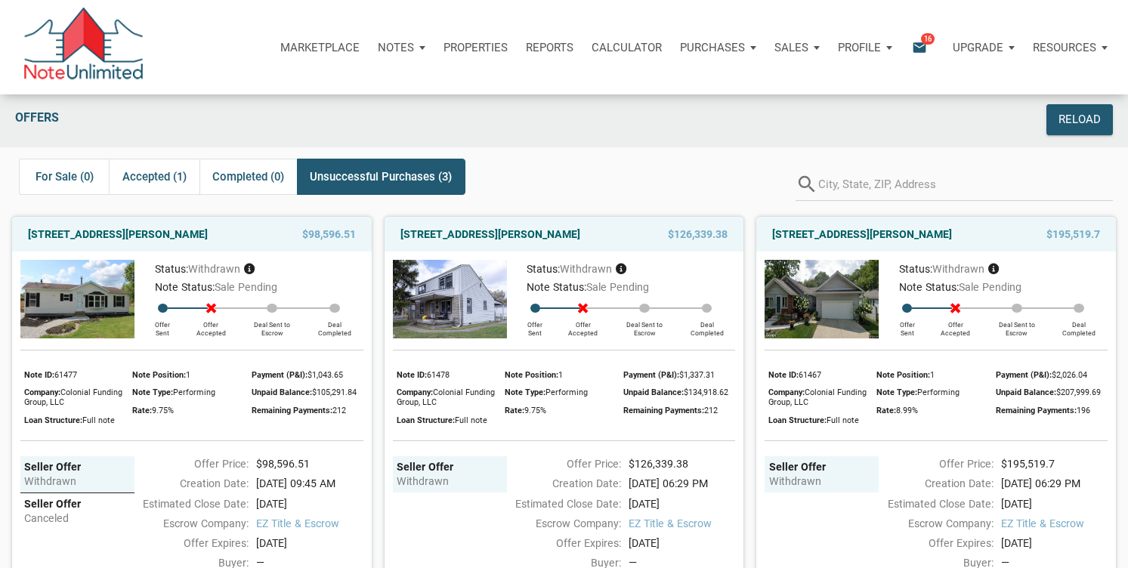
scroll to position [2, 0]
click at [1084, 120] on div "Reload" at bounding box center [1080, 120] width 42 height 17
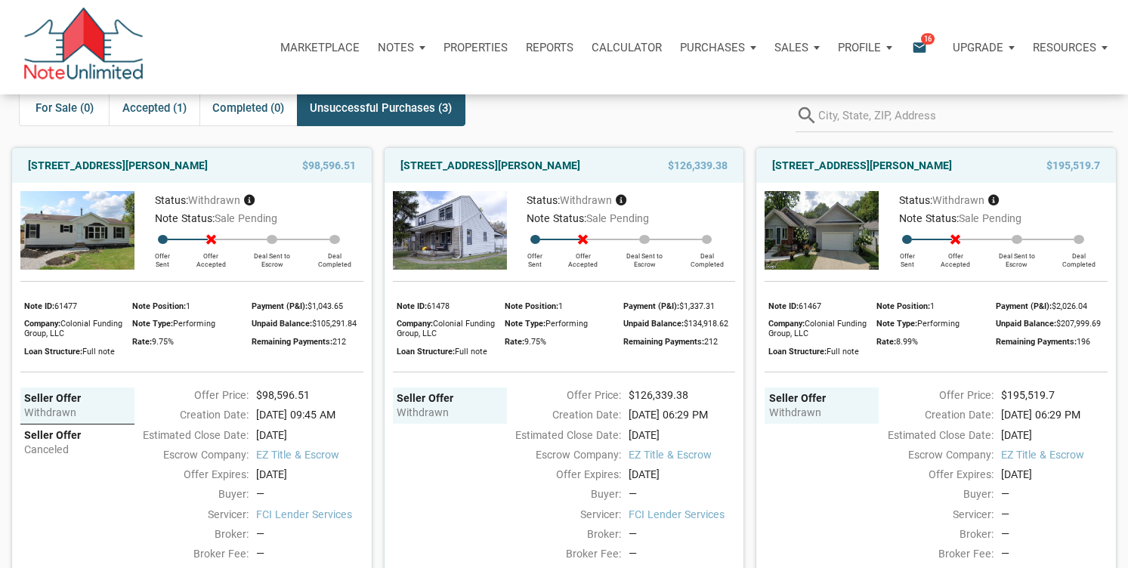
scroll to position [0, 0]
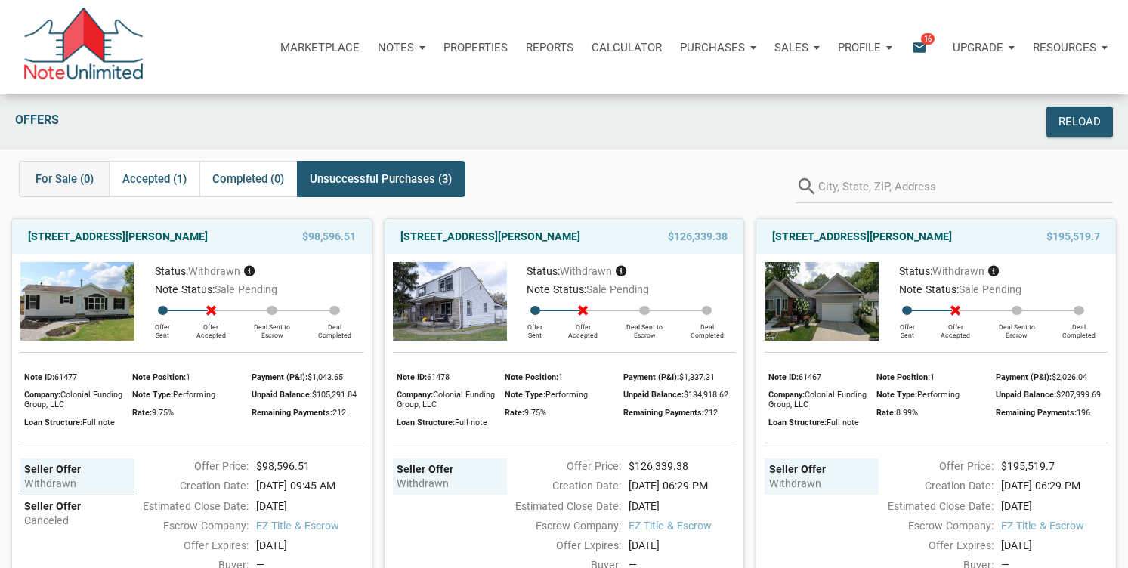
click at [59, 175] on span "For Sale (0)" at bounding box center [65, 179] width 58 height 18
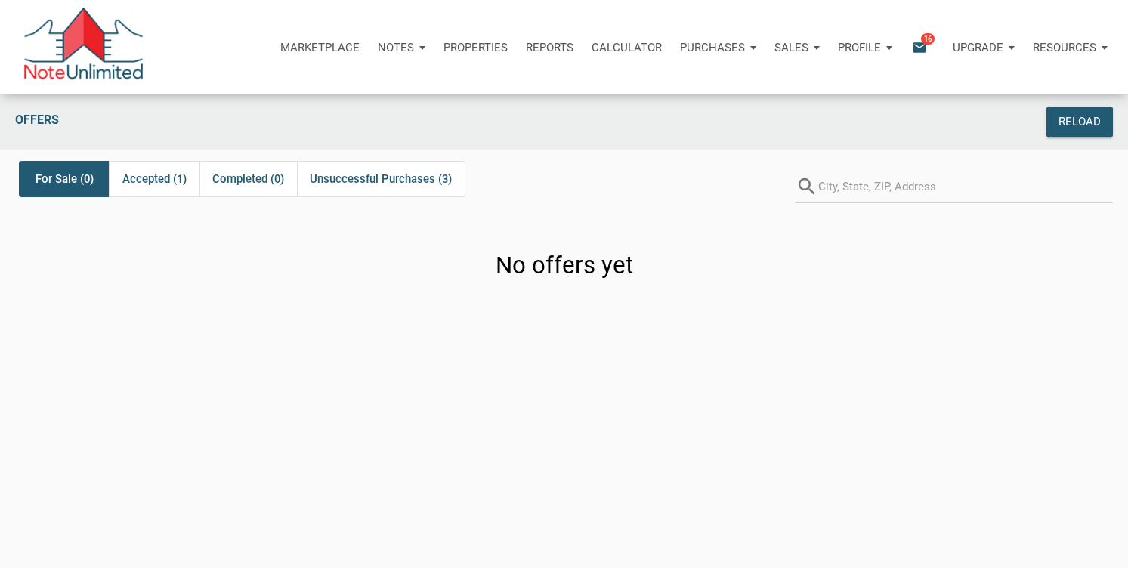
click at [316, 49] on div "Loading" at bounding box center [564, 284] width 1128 height 568
click at [316, 47] on p "Marketplace" at bounding box center [319, 48] width 79 height 14
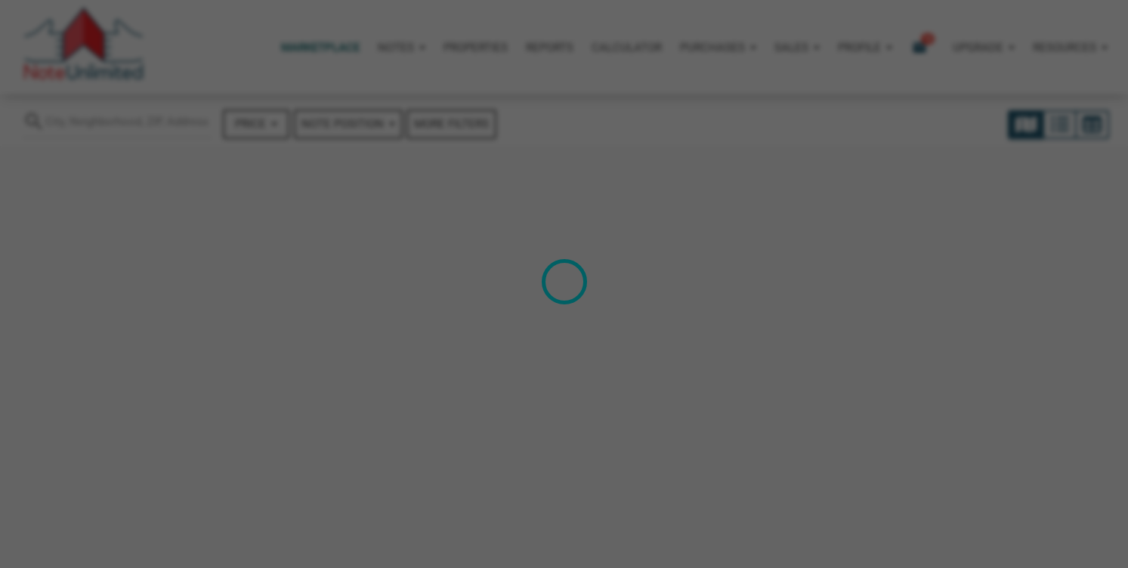
click at [391, 49] on div "Marketplace Notes Dashboard Transactions Properties Reports Calculator Purchase…" at bounding box center [564, 331] width 1128 height 663
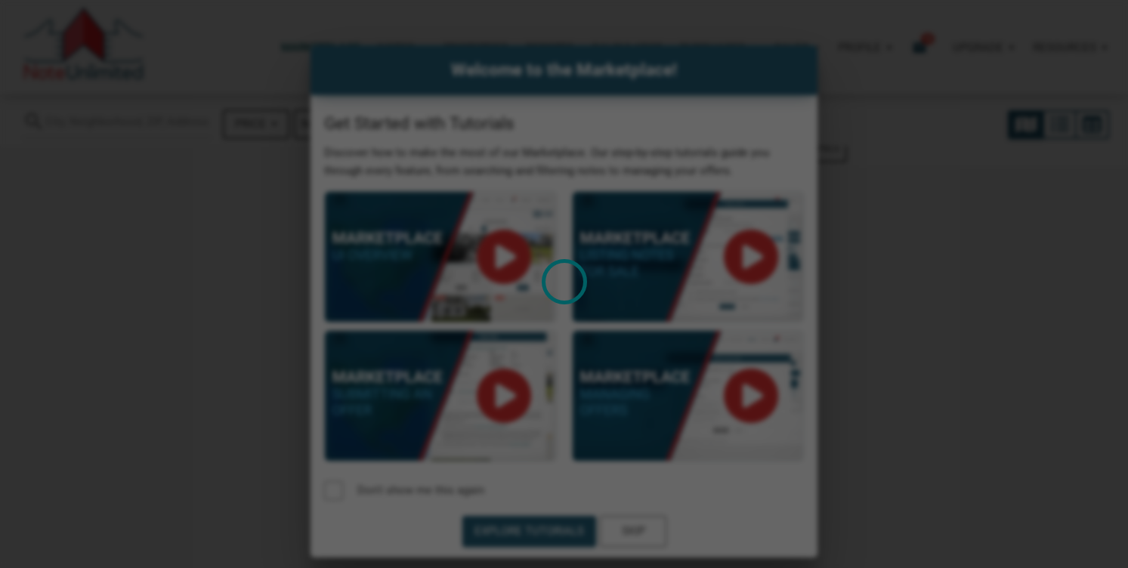
click at [258, 206] on div "Loading" at bounding box center [564, 284] width 1128 height 568
select select
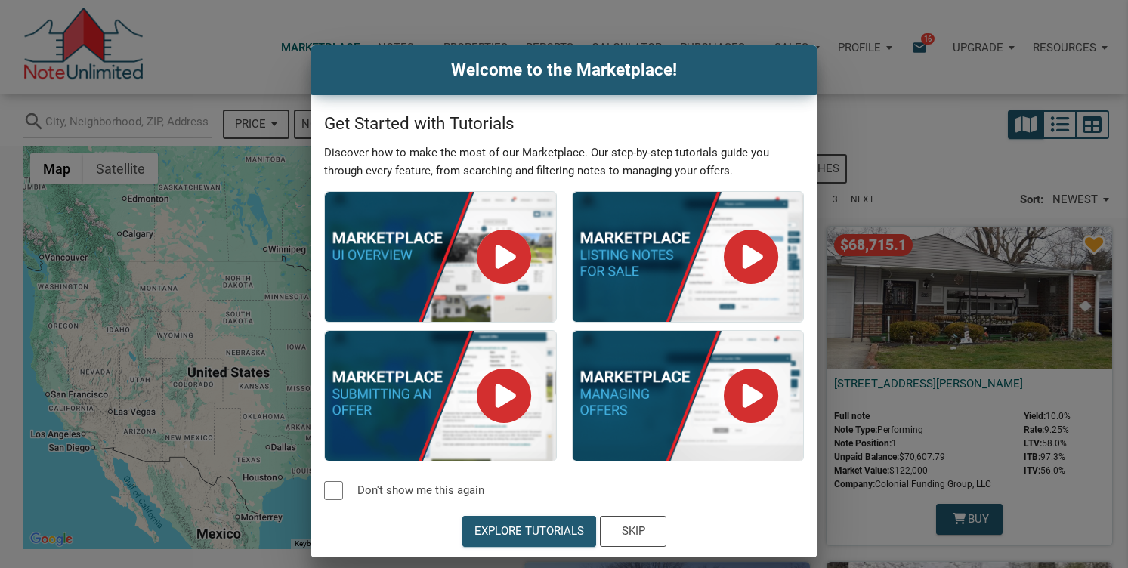
click at [867, 103] on div "Welcome to the Marketplace! Get Started with Tutorials Discover how to make the…" at bounding box center [564, 301] width 1128 height 512
click at [632, 532] on div "Skip" at bounding box center [632, 531] width 23 height 17
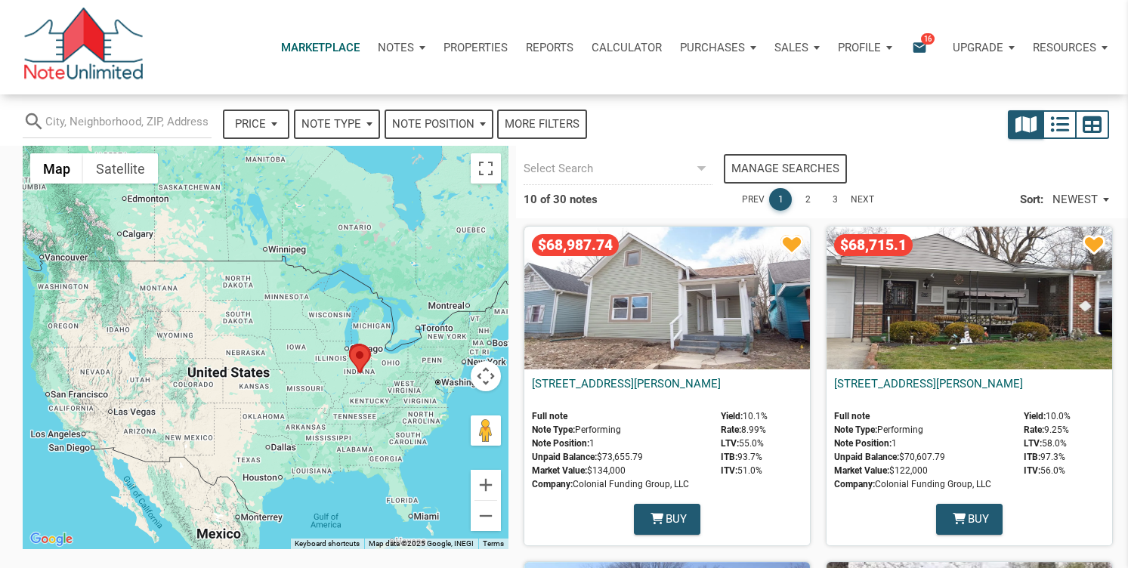
click at [394, 49] on p "Notes" at bounding box center [396, 48] width 36 height 14
click at [478, 44] on p "Properties" at bounding box center [476, 48] width 64 height 14
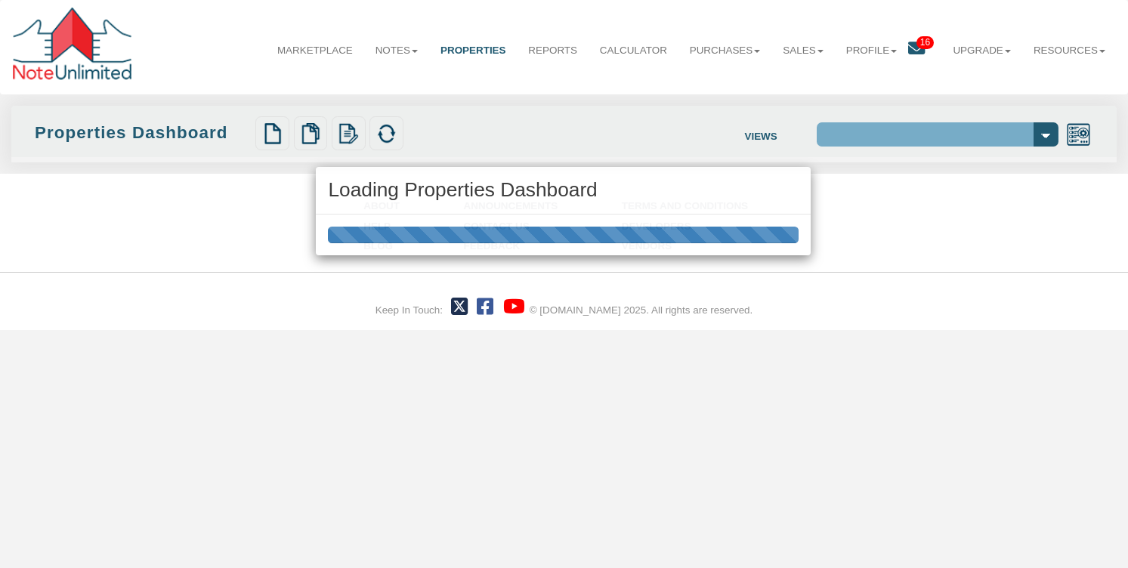
select select "138"
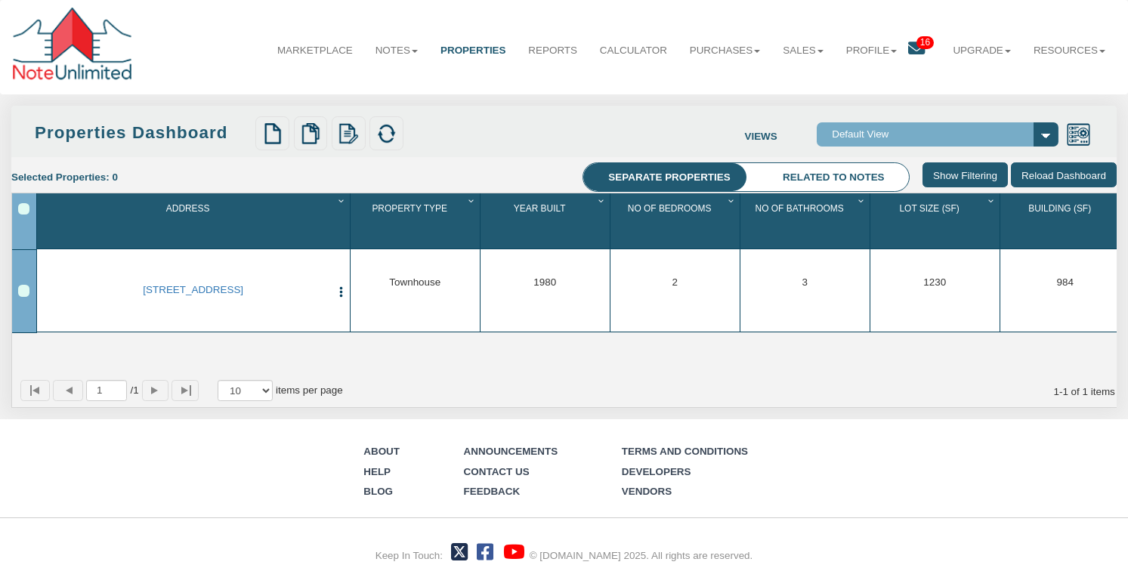
click at [1044, 135] on select "Default View" at bounding box center [938, 134] width 242 height 25
click at [817, 122] on select "Default View" at bounding box center [938, 134] width 242 height 25
click at [309, 141] on img at bounding box center [310, 133] width 21 height 21
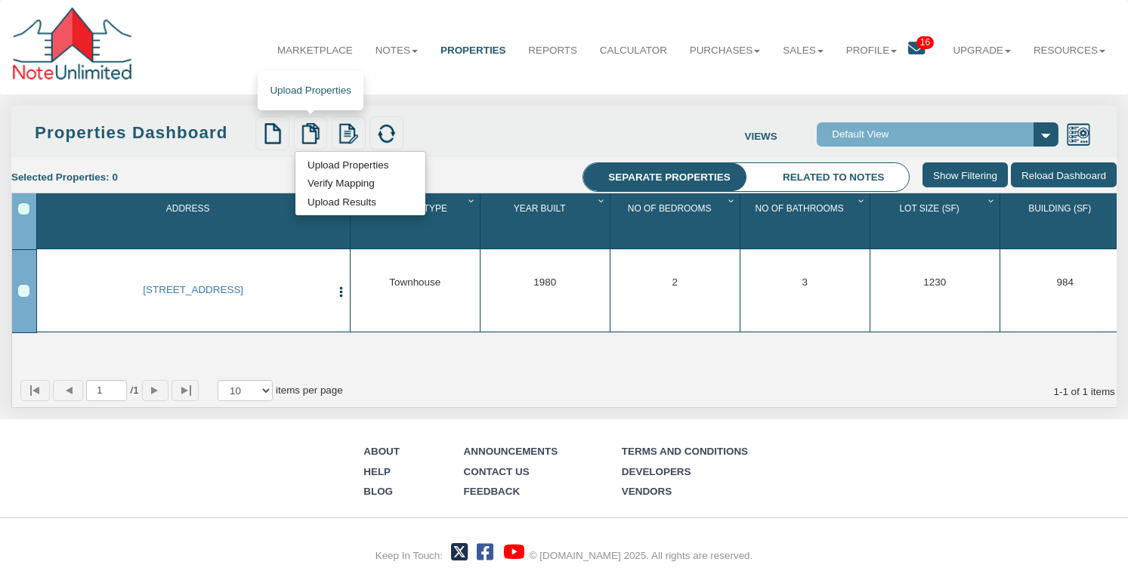
click at [322, 163] on link "Upload Properties" at bounding box center [348, 164] width 106 height 15
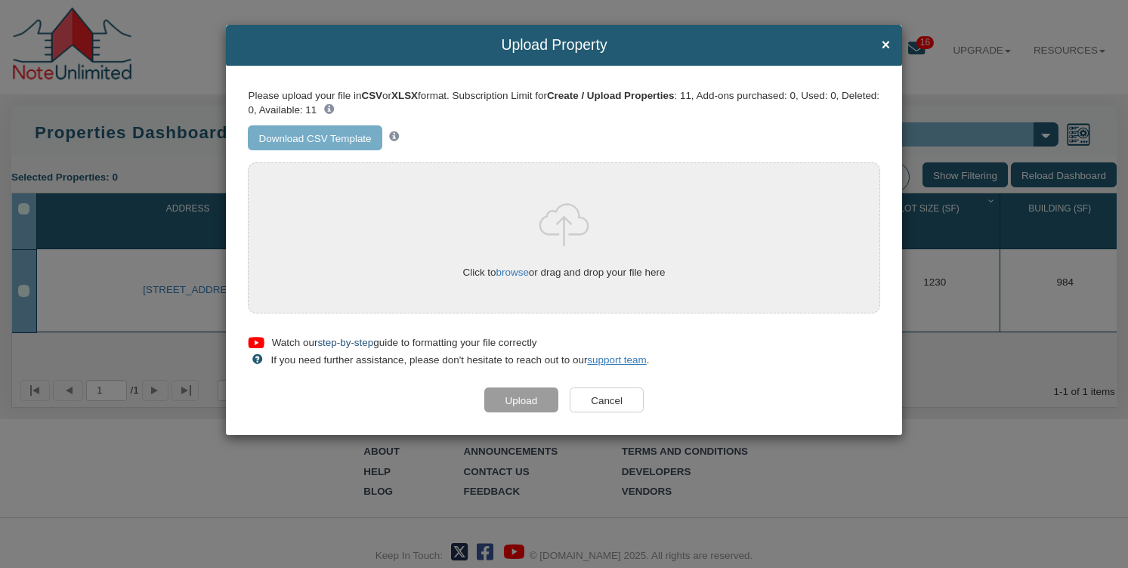
click at [343, 344] on link "step-by-step" at bounding box center [345, 342] width 56 height 11
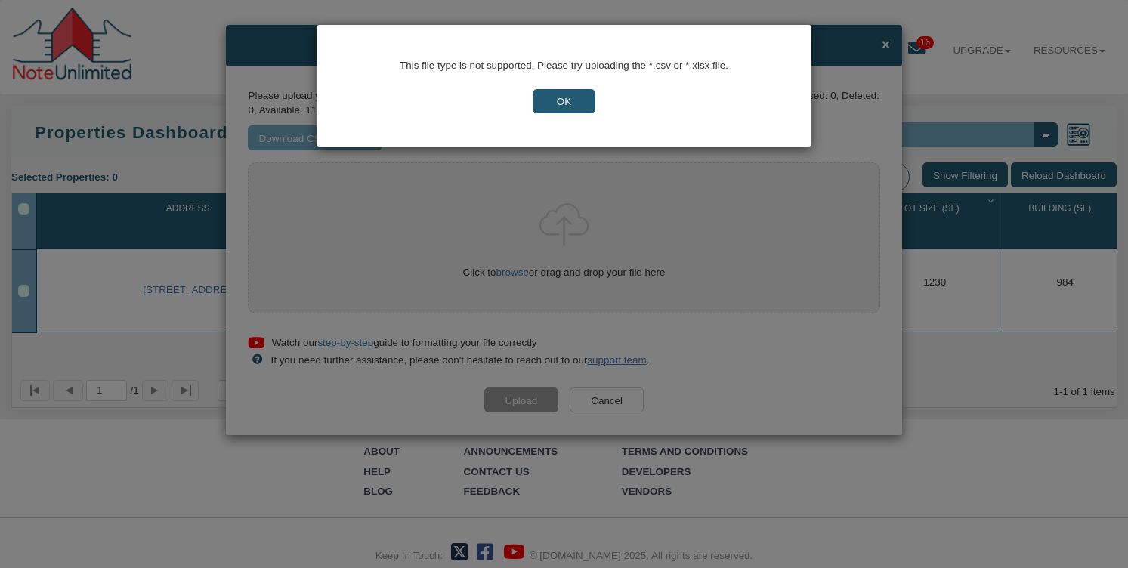
click at [568, 98] on input "OK" at bounding box center [564, 101] width 63 height 25
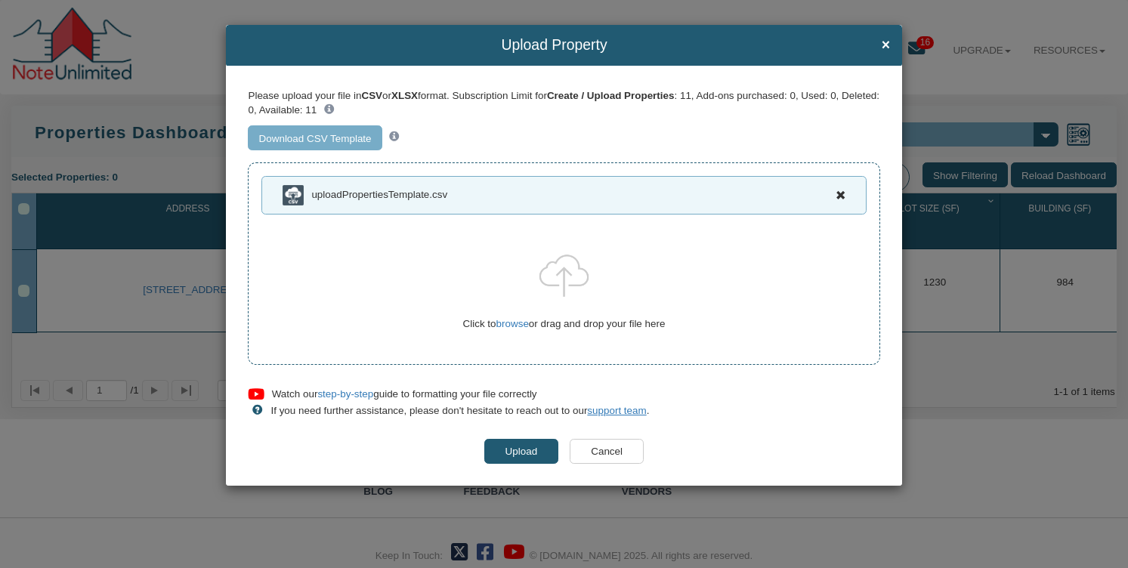
click at [520, 443] on input "Upload" at bounding box center [521, 451] width 75 height 25
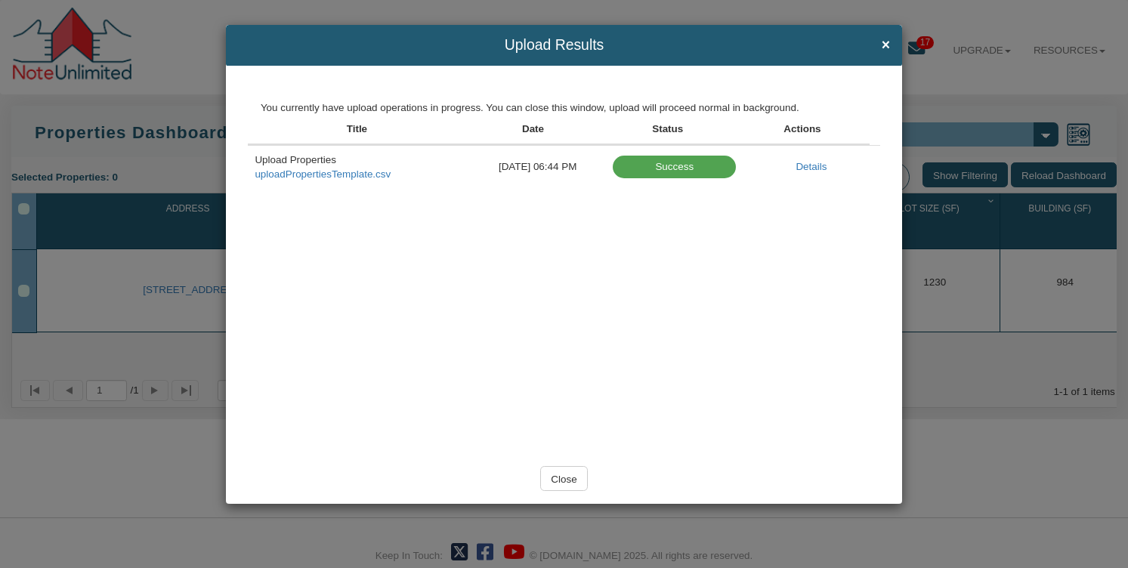
click at [670, 164] on div "Success" at bounding box center [674, 167] width 123 height 23
click at [679, 172] on div "Success" at bounding box center [674, 167] width 123 height 23
click at [816, 168] on link "Details" at bounding box center [811, 166] width 31 height 11
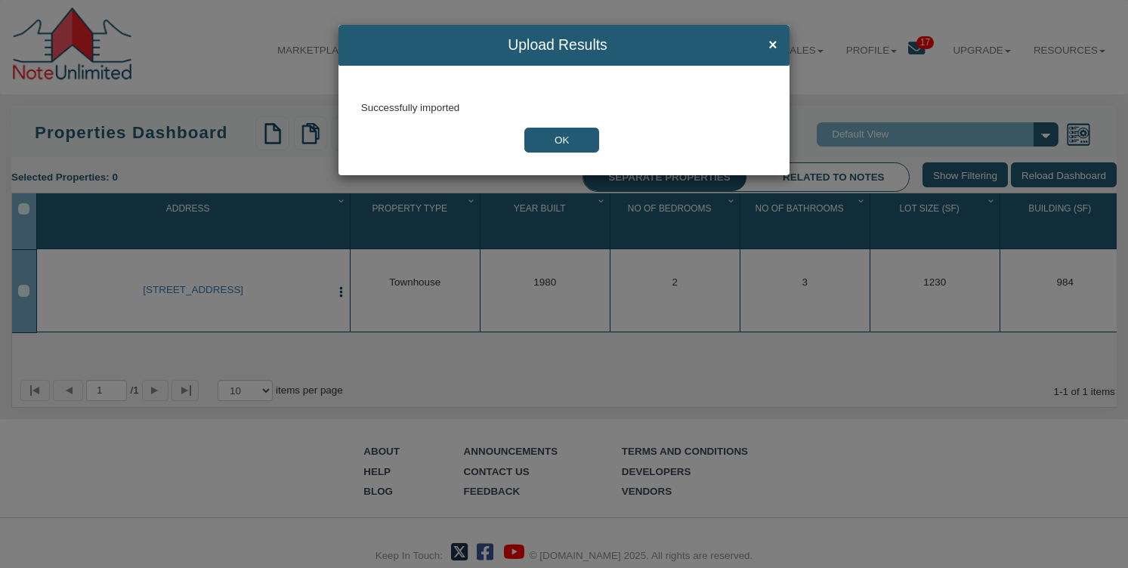
click at [567, 141] on button "OK" at bounding box center [561, 140] width 75 height 25
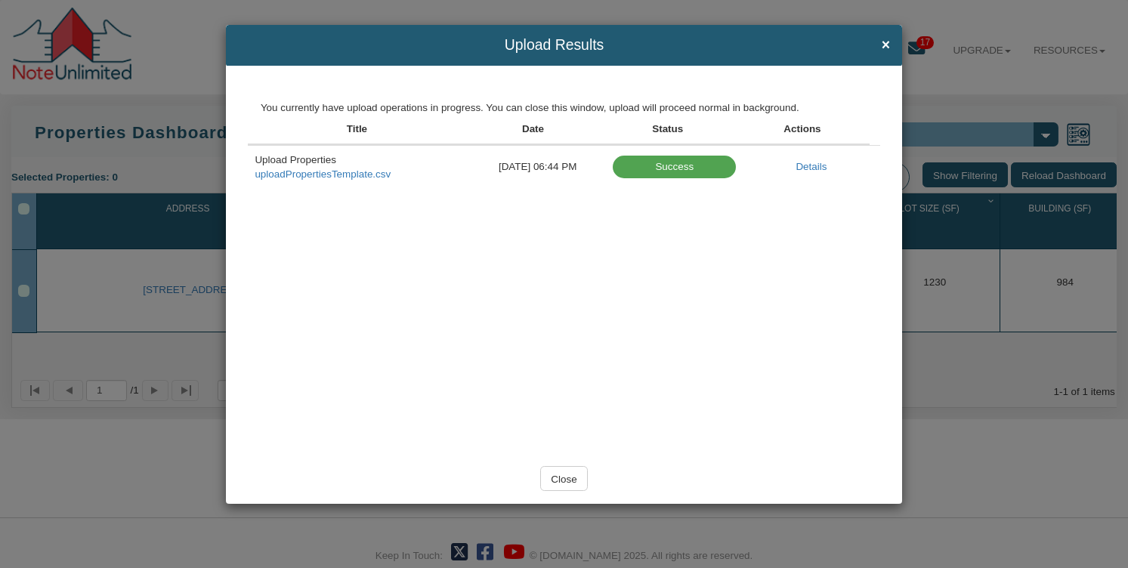
click at [675, 170] on div "Success" at bounding box center [674, 167] width 123 height 23
click at [673, 169] on div "Success" at bounding box center [674, 167] width 123 height 23
click at [561, 476] on input "Close" at bounding box center [564, 478] width 48 height 25
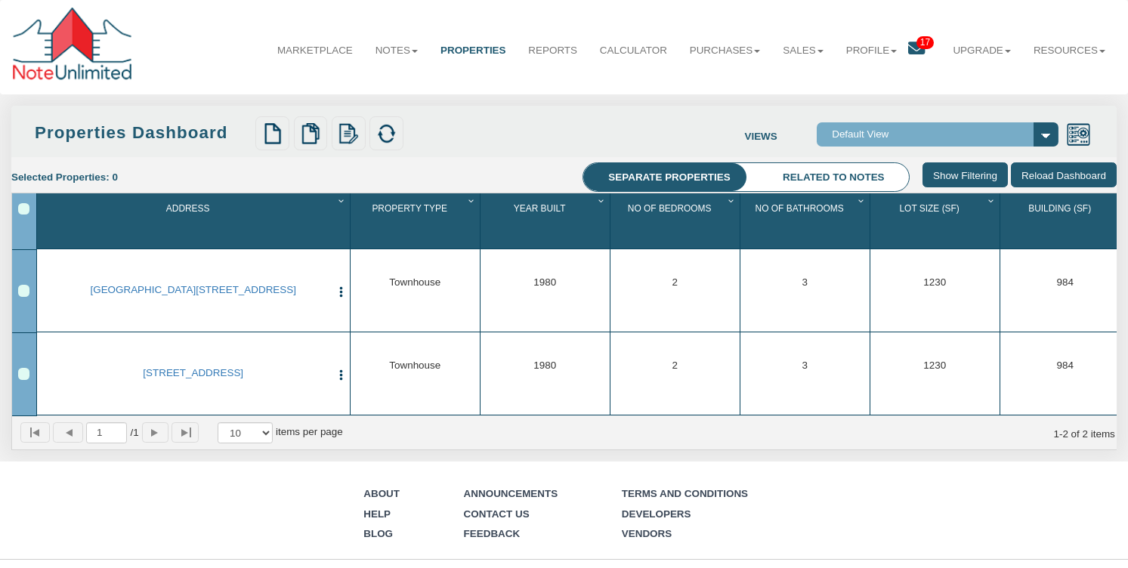
click at [246, 295] on link "0000 B Lafayette Ave, Baltimore, MD, 21202" at bounding box center [193, 290] width 275 height 12
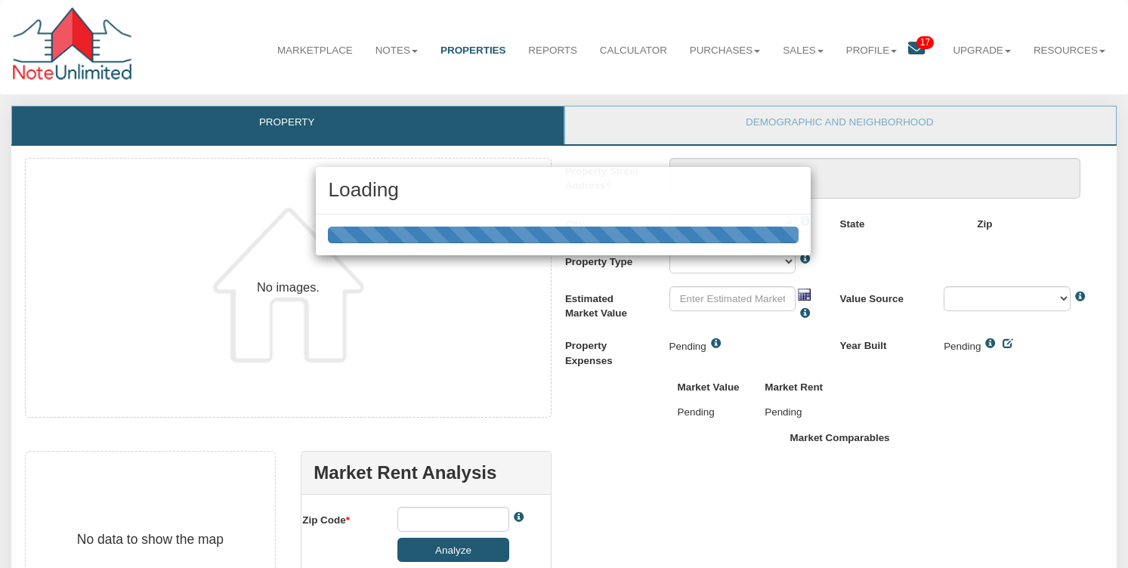
scroll to position [9, 0]
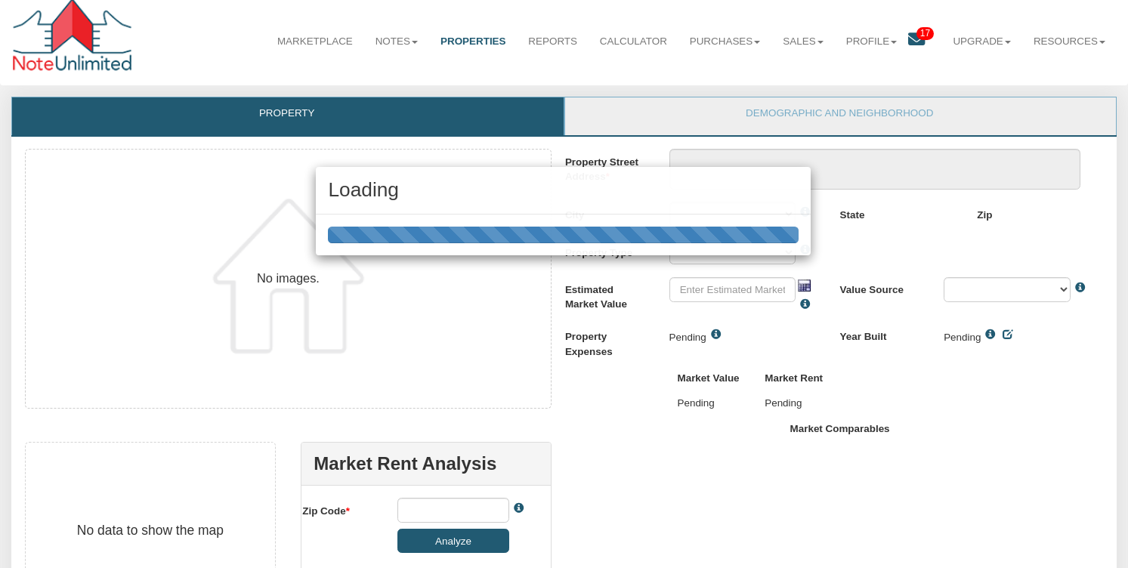
type textarea "0000 B Lafayette Ave"
type input "$580,000.00"
type input "21202"
select select "string:Baltimore"
select select "string:TH"
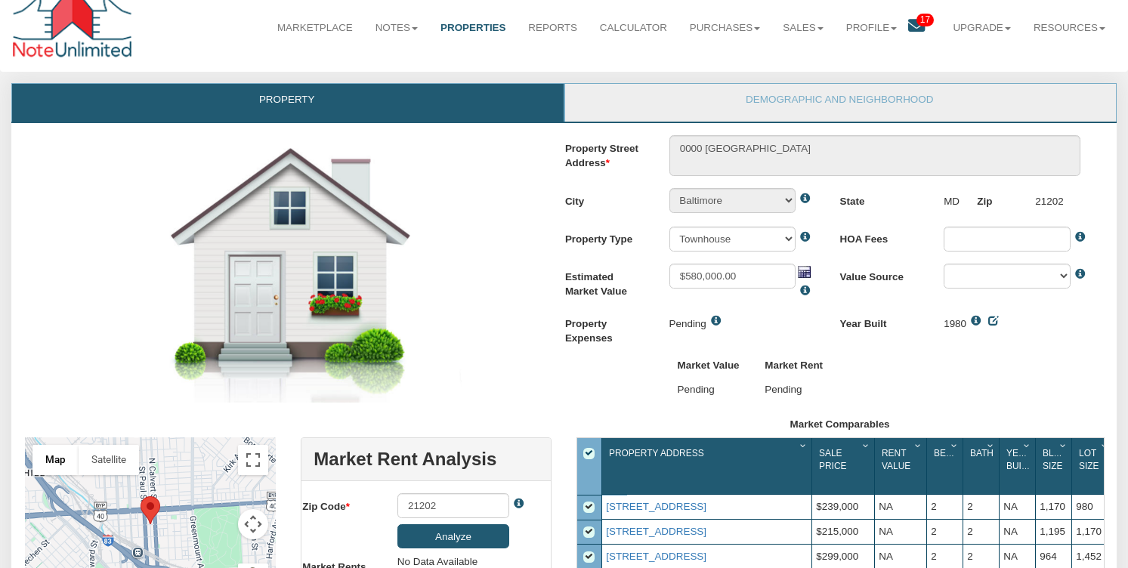
scroll to position [0, 0]
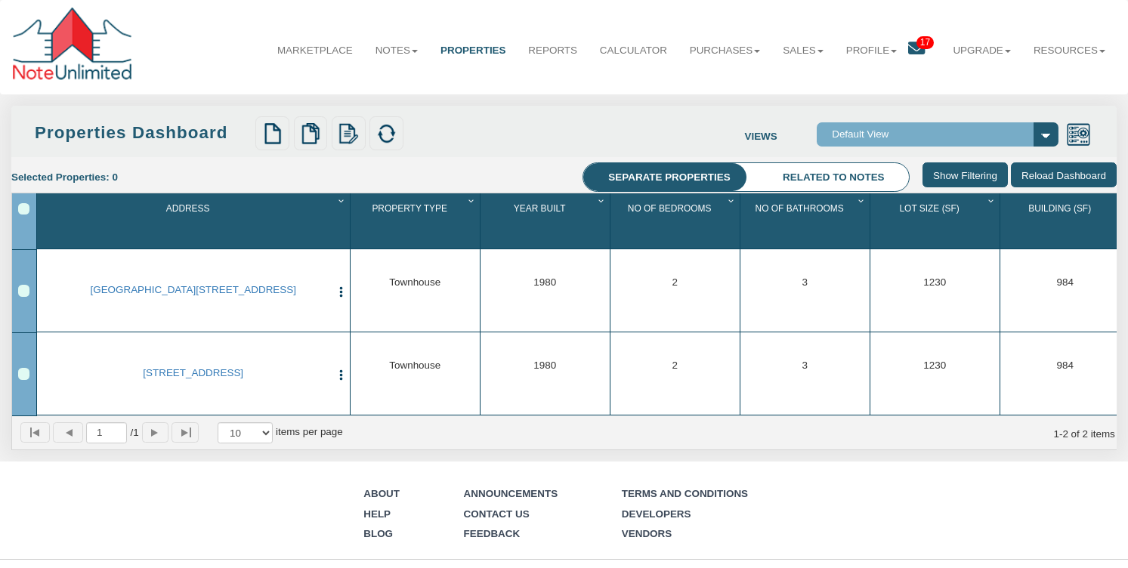
click at [700, 175] on li "Separate properties" at bounding box center [669, 177] width 172 height 28
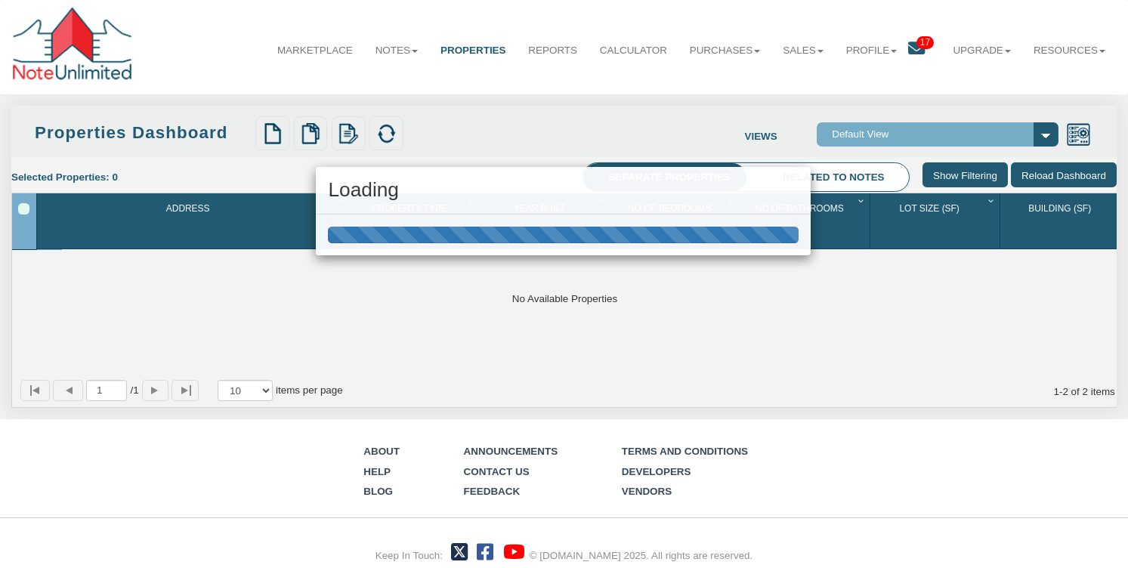
click at [849, 175] on div "Loading" at bounding box center [564, 284] width 1128 height 568
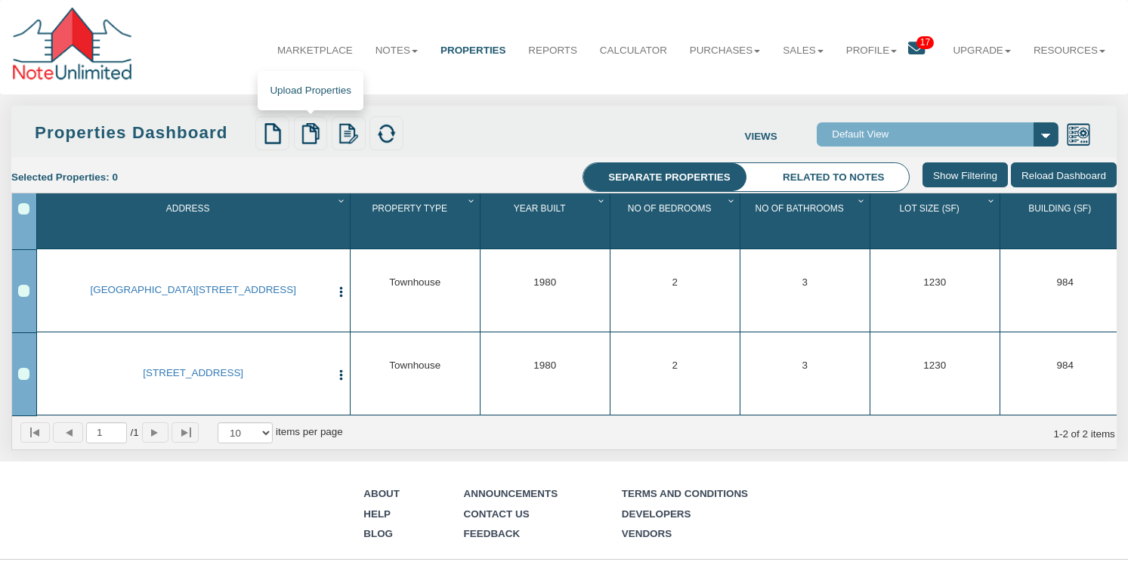
click at [317, 135] on img at bounding box center [310, 133] width 21 height 21
click at [330, 164] on link "Upload Properties" at bounding box center [348, 164] width 106 height 15
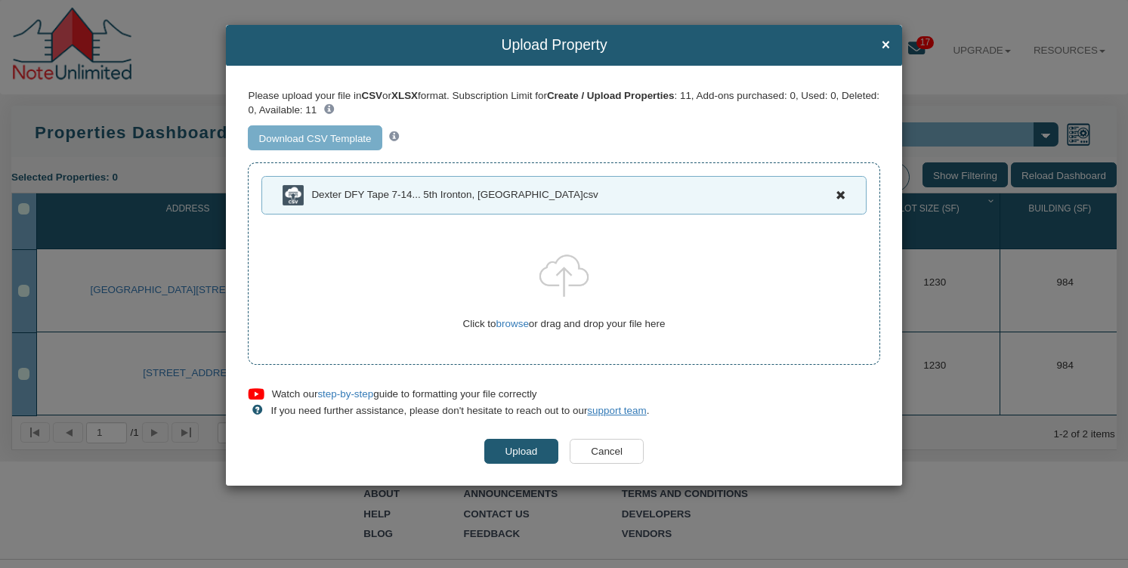
click at [519, 450] on input "Upload" at bounding box center [521, 451] width 75 height 25
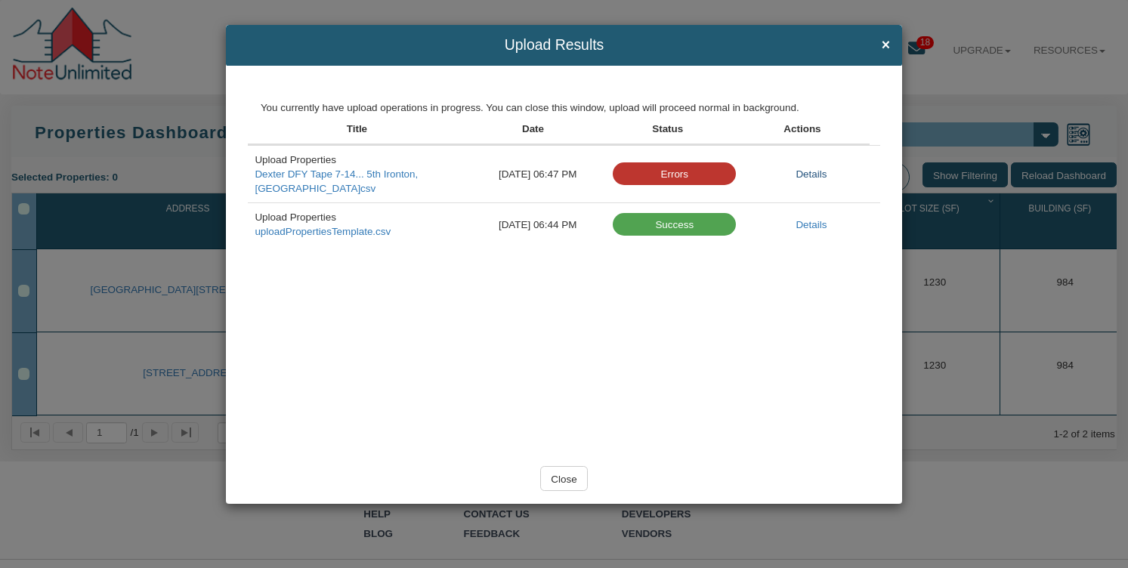
click at [815, 169] on link "Details" at bounding box center [811, 174] width 31 height 11
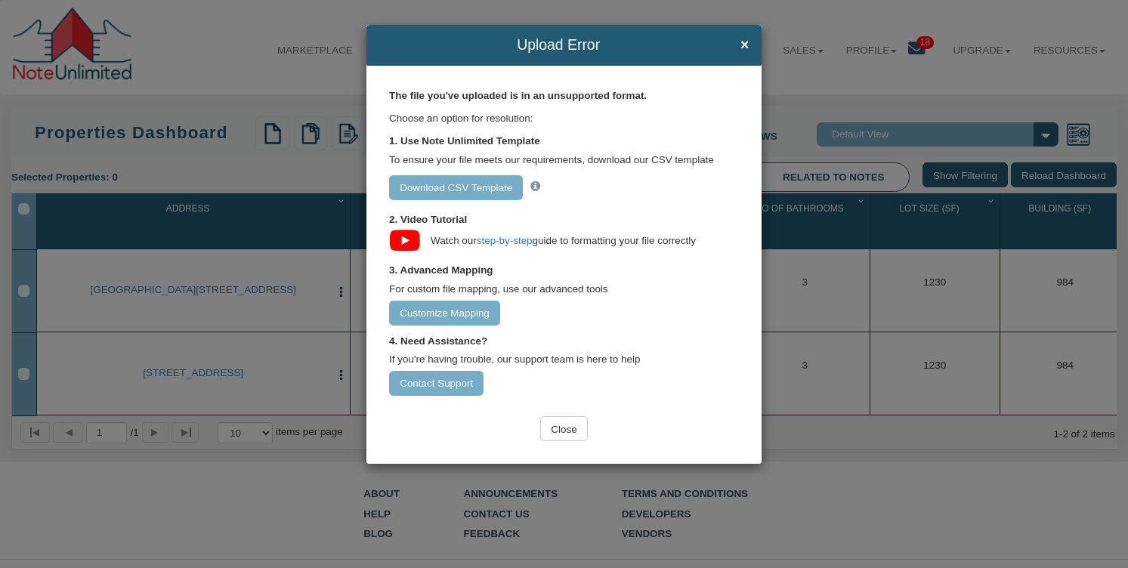
click at [496, 187] on link "Download CSV Template" at bounding box center [456, 187] width 134 height 25
